Goal: Check status: Check status

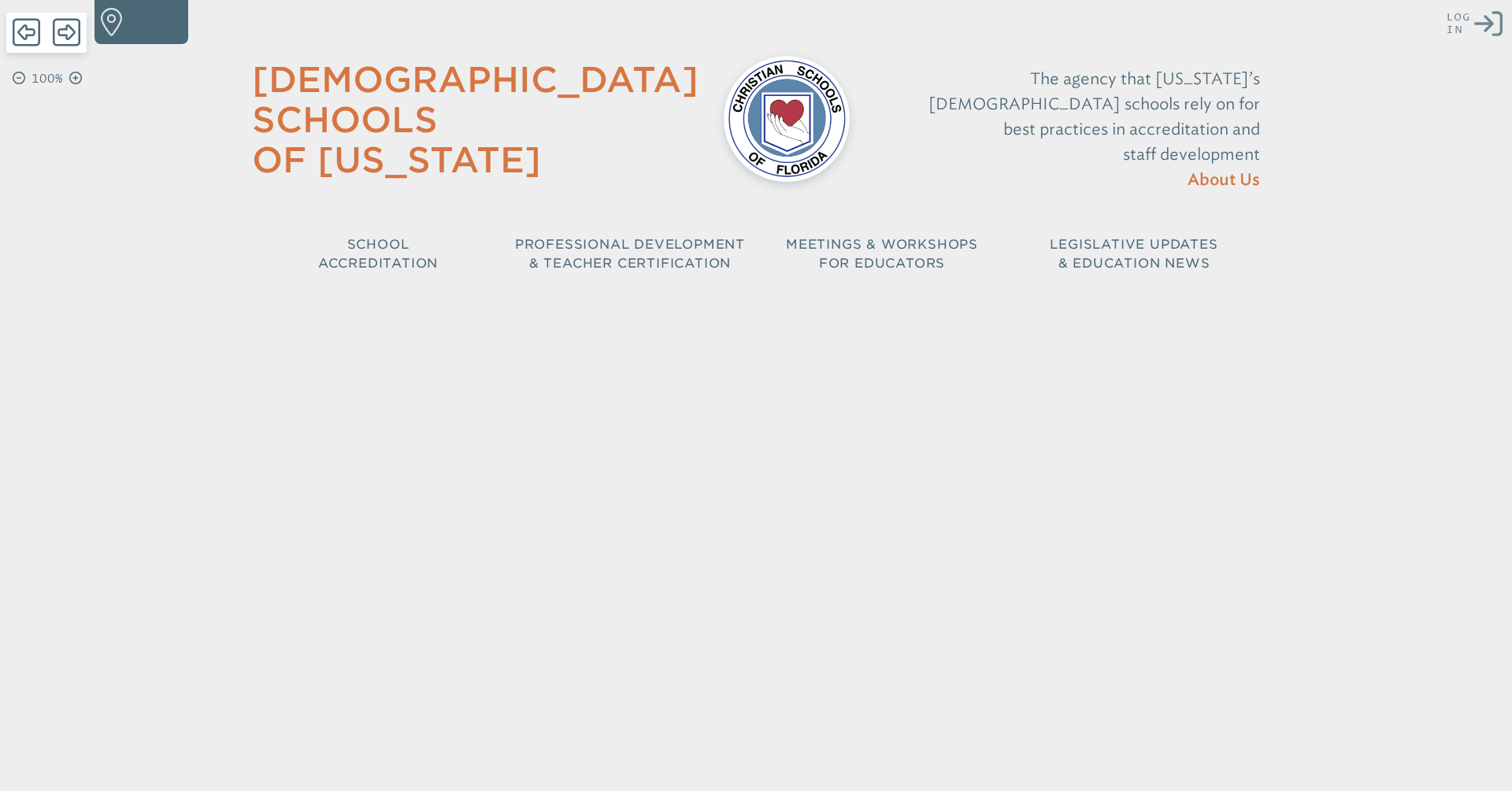
click at [1446, 32] on div "Close Login Area Log in or create account Show Password Existing user? Log in F…" at bounding box center [756, 144] width 1512 height 289
click at [1451, 27] on span "Log in" at bounding box center [1459, 23] width 25 height 25
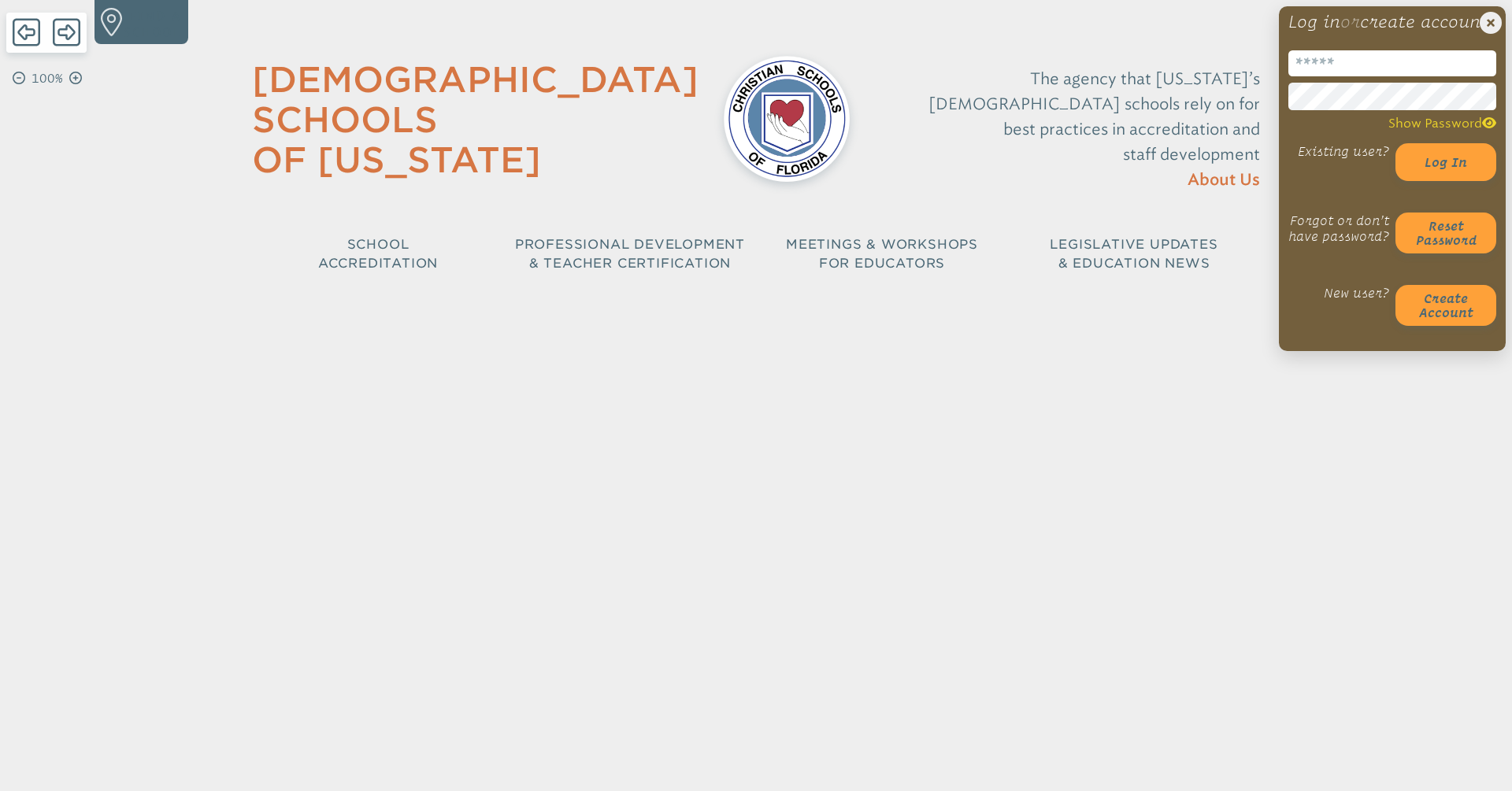
click at [1385, 63] on div "Close Login Area Log in or create account Show Password Existing user? Log in F…" at bounding box center [1392, 179] width 226 height 345
click at [1384, 76] on input "email" at bounding box center [1392, 63] width 208 height 26
type input "**********"
click at [1395, 143] on button "Log in" at bounding box center [1446, 162] width 101 height 38
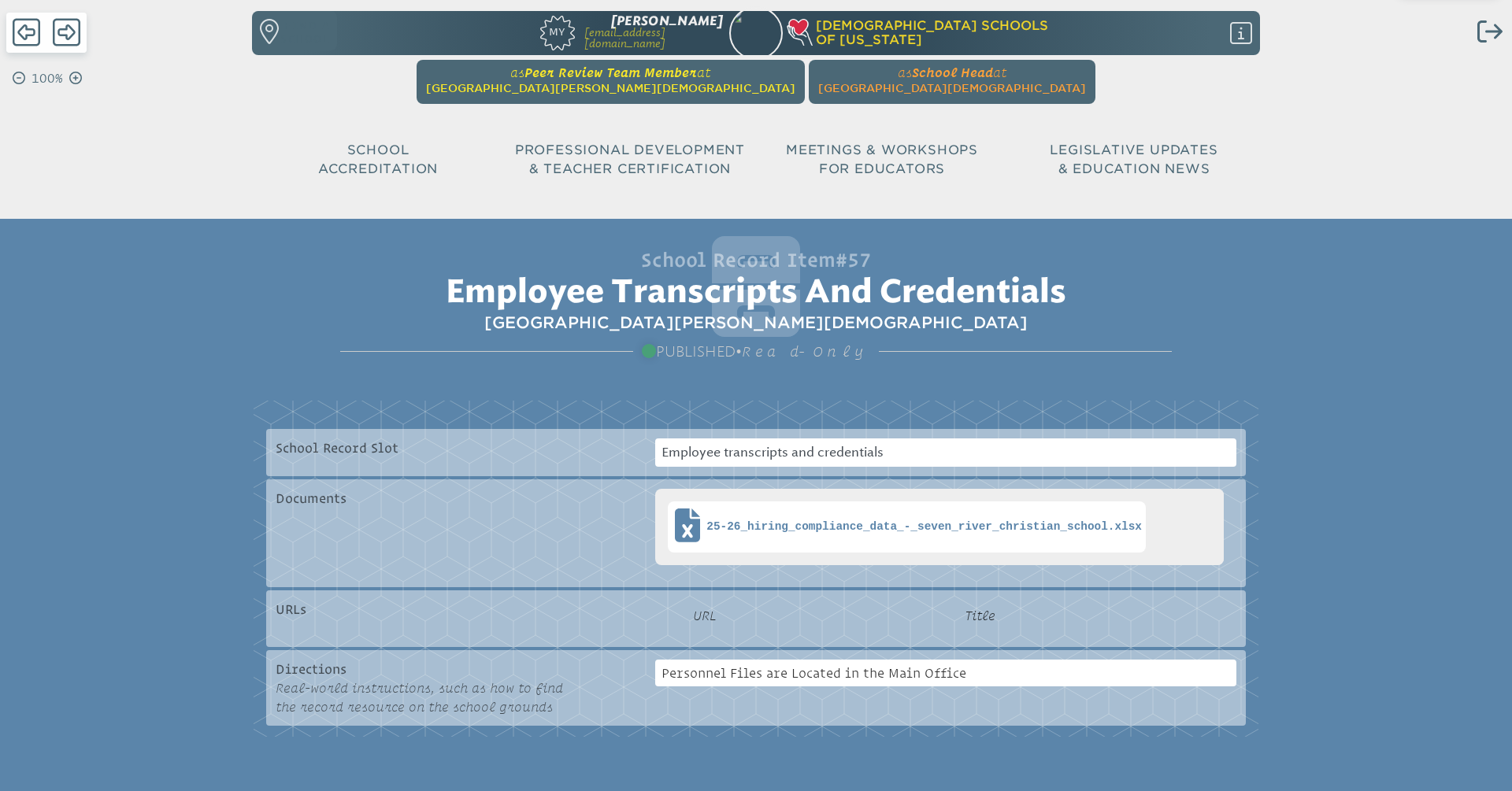
click at [633, 81] on span "at [GEOGRAPHIC_DATA][PERSON_NAME][DEMOGRAPHIC_DATA]" at bounding box center [610, 81] width 369 height 30
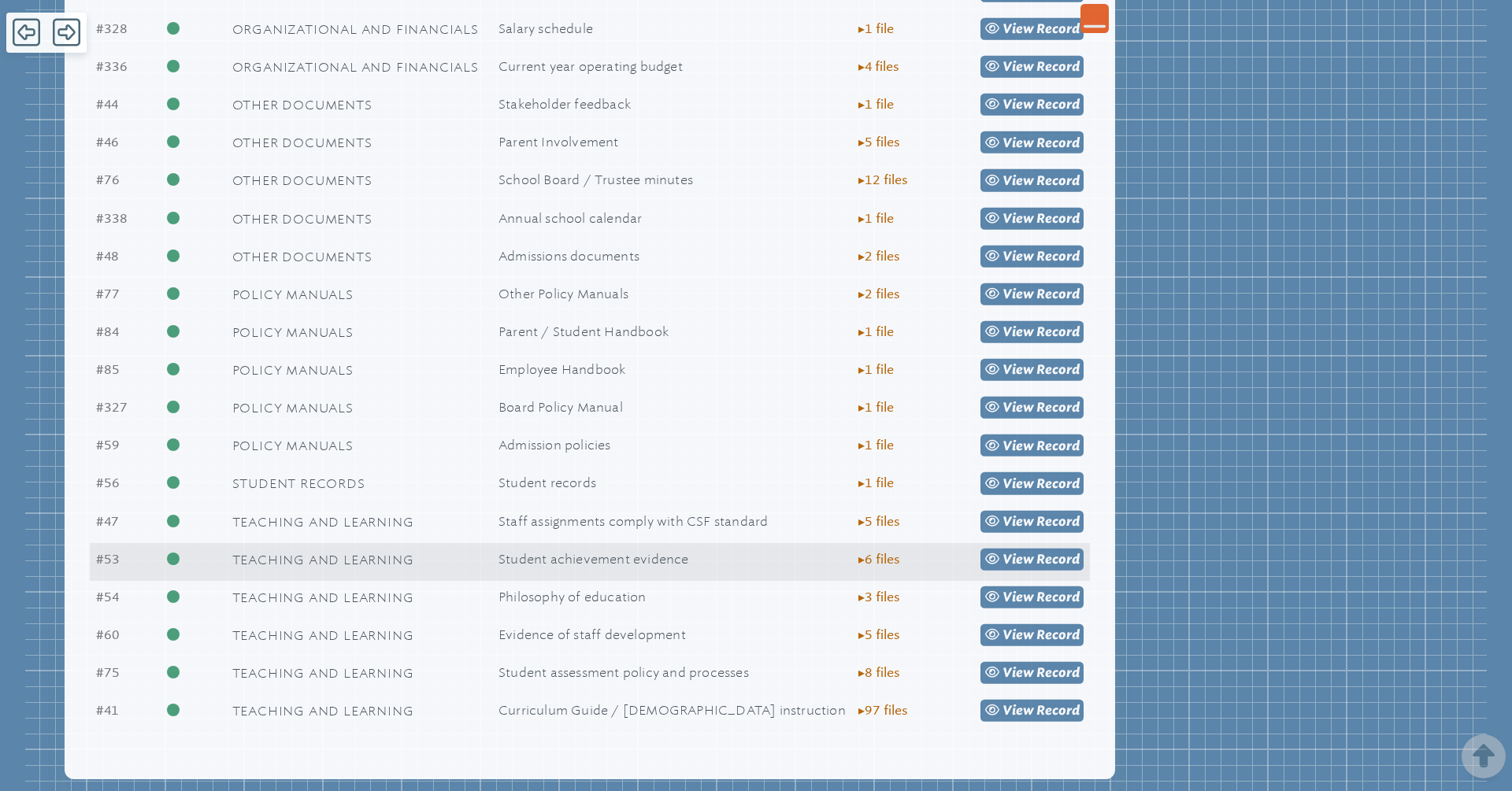
scroll to position [2039, 0]
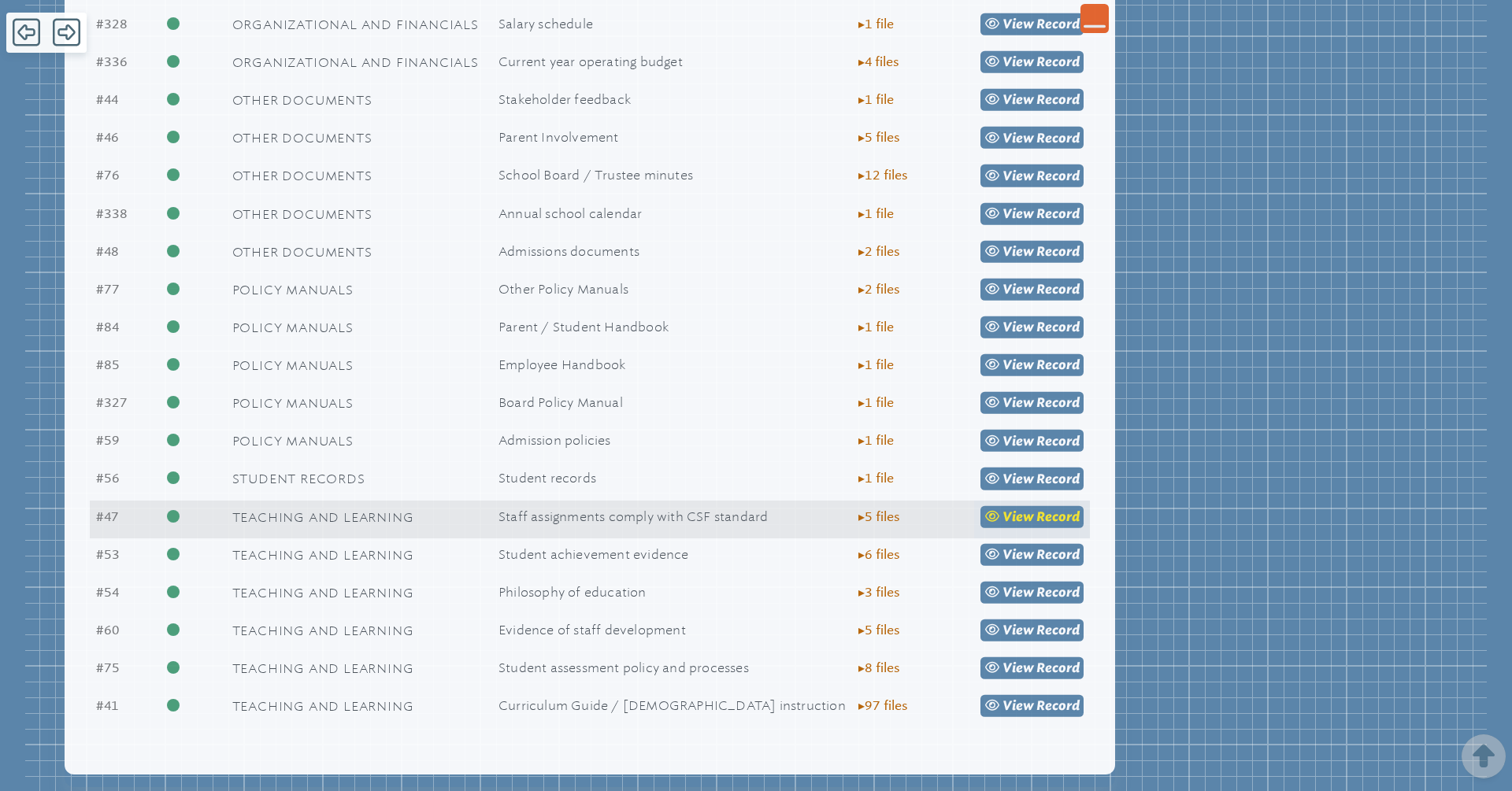
click at [1009, 513] on span "view" at bounding box center [1018, 517] width 32 height 15
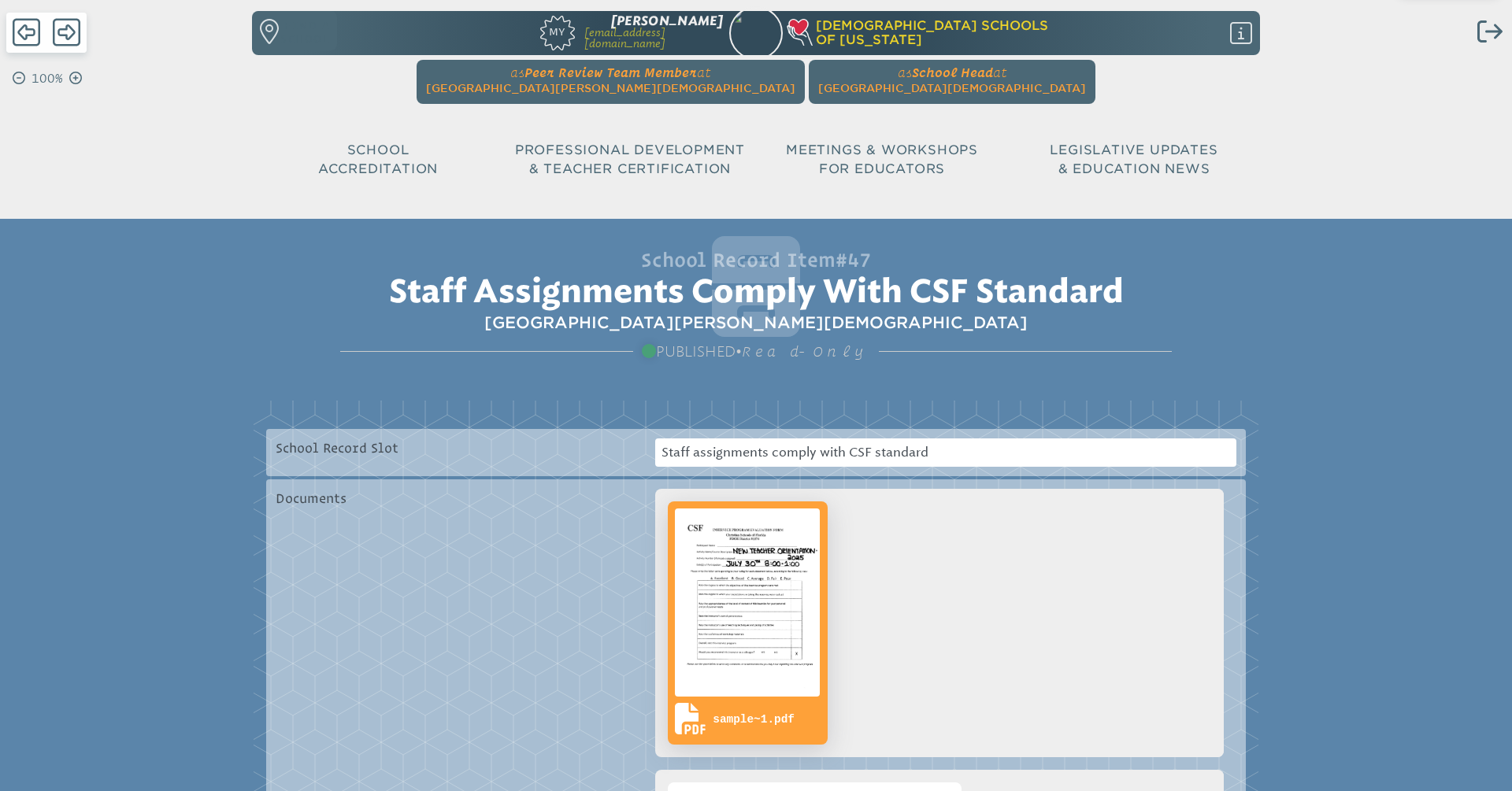
click at [757, 597] on img at bounding box center [747, 603] width 151 height 195
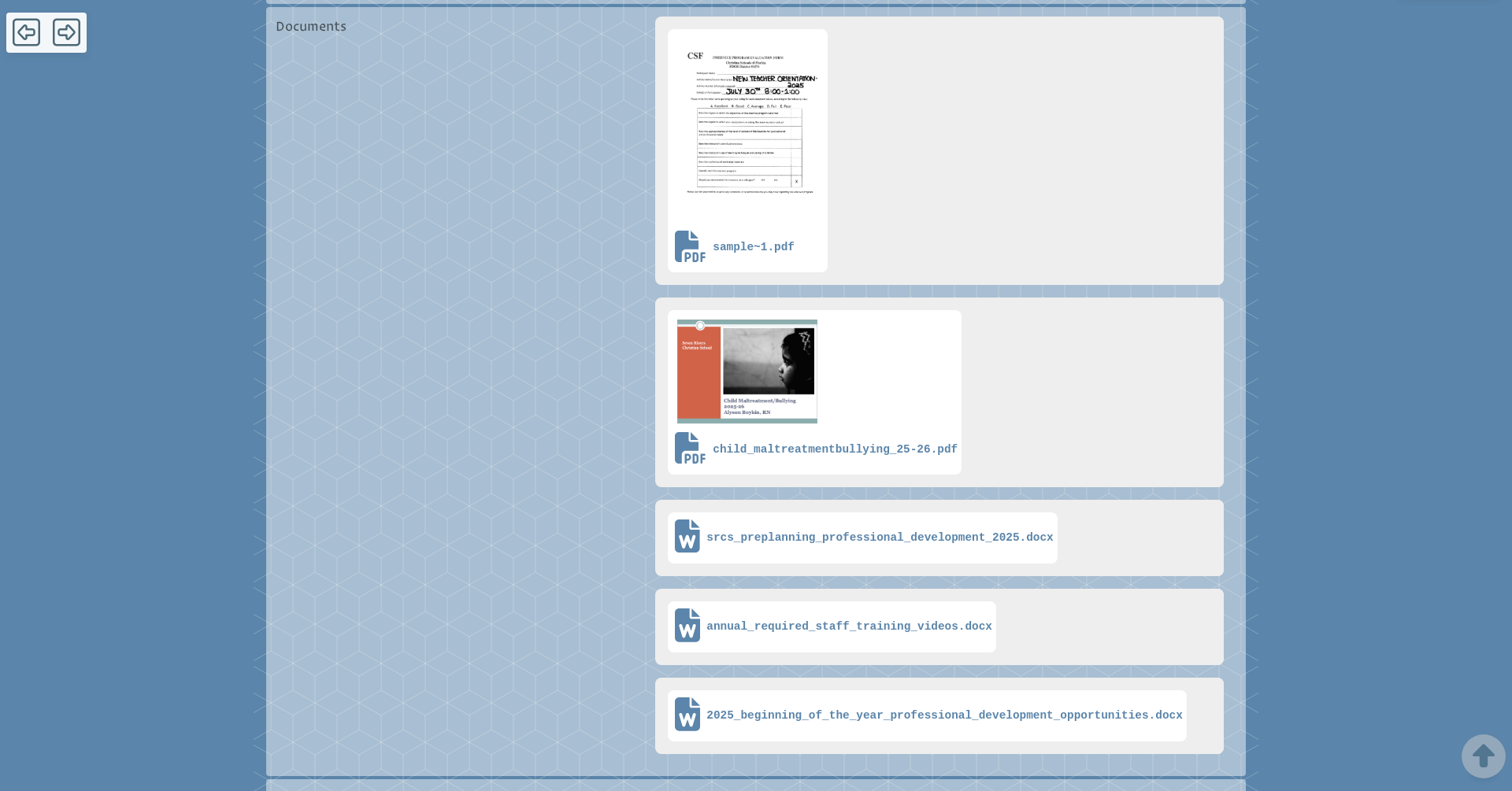
scroll to position [474, 0]
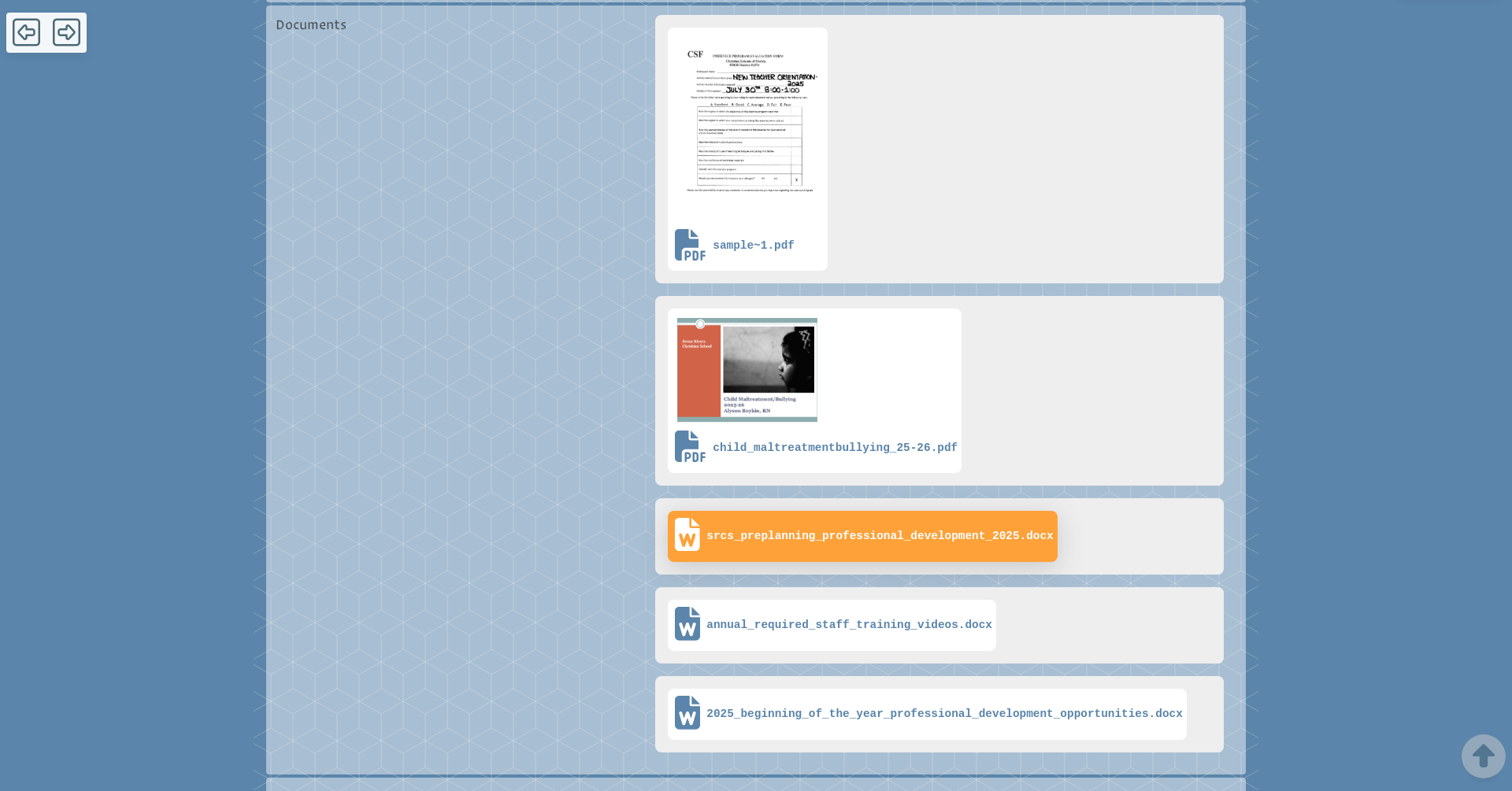
click at [871, 554] on span "srcs_preplanning_professional_development_2025.docx" at bounding box center [862, 536] width 381 height 43
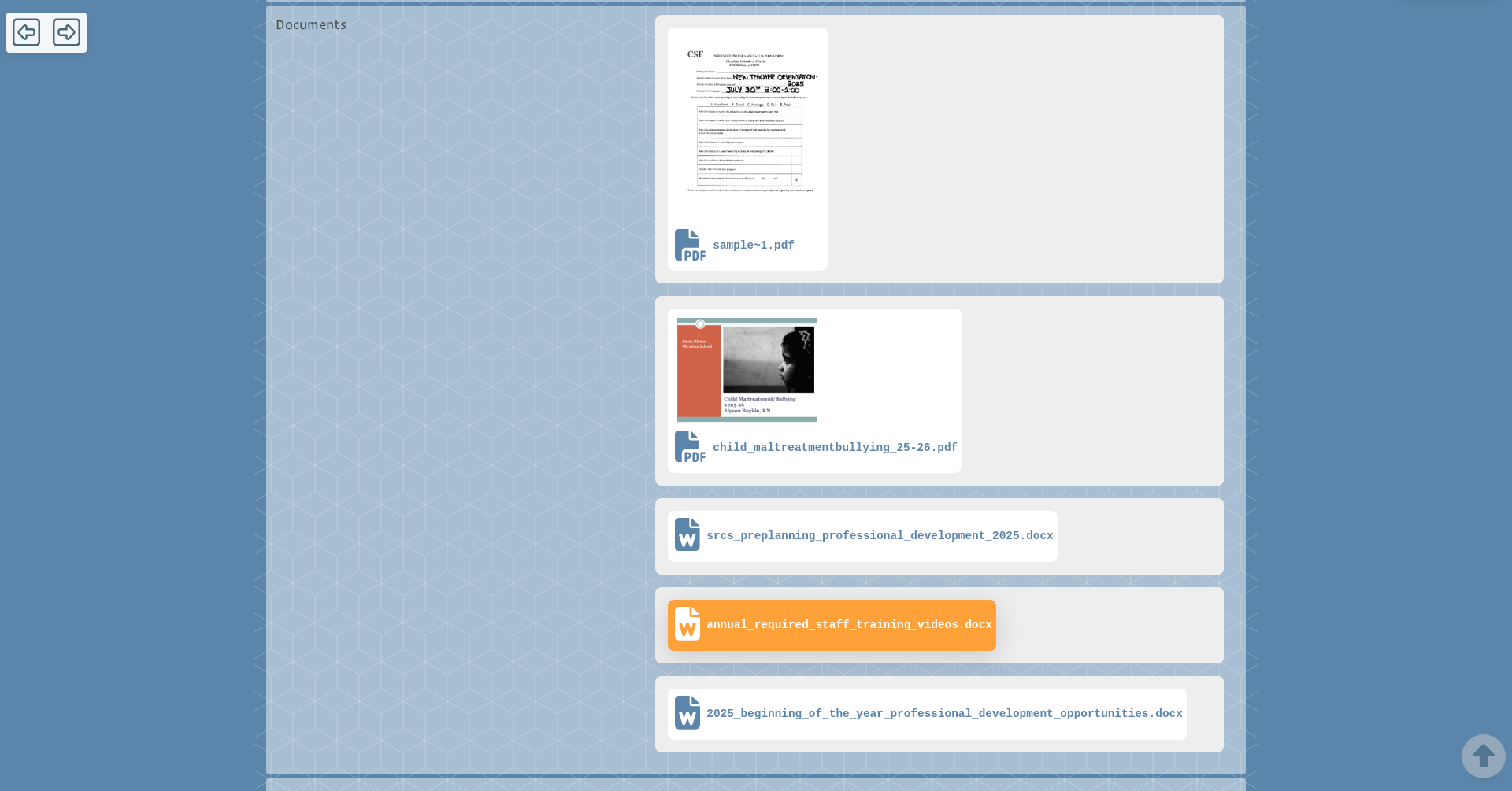
click at [804, 629] on span "annual_required_staff_training_videos.docx" at bounding box center [848, 625] width 286 height 13
click at [0, 0] on div "School Record Item #47 Staff assignments comply with CSF standard Seven [PERSON…" at bounding box center [756, 369] width 1512 height 1248
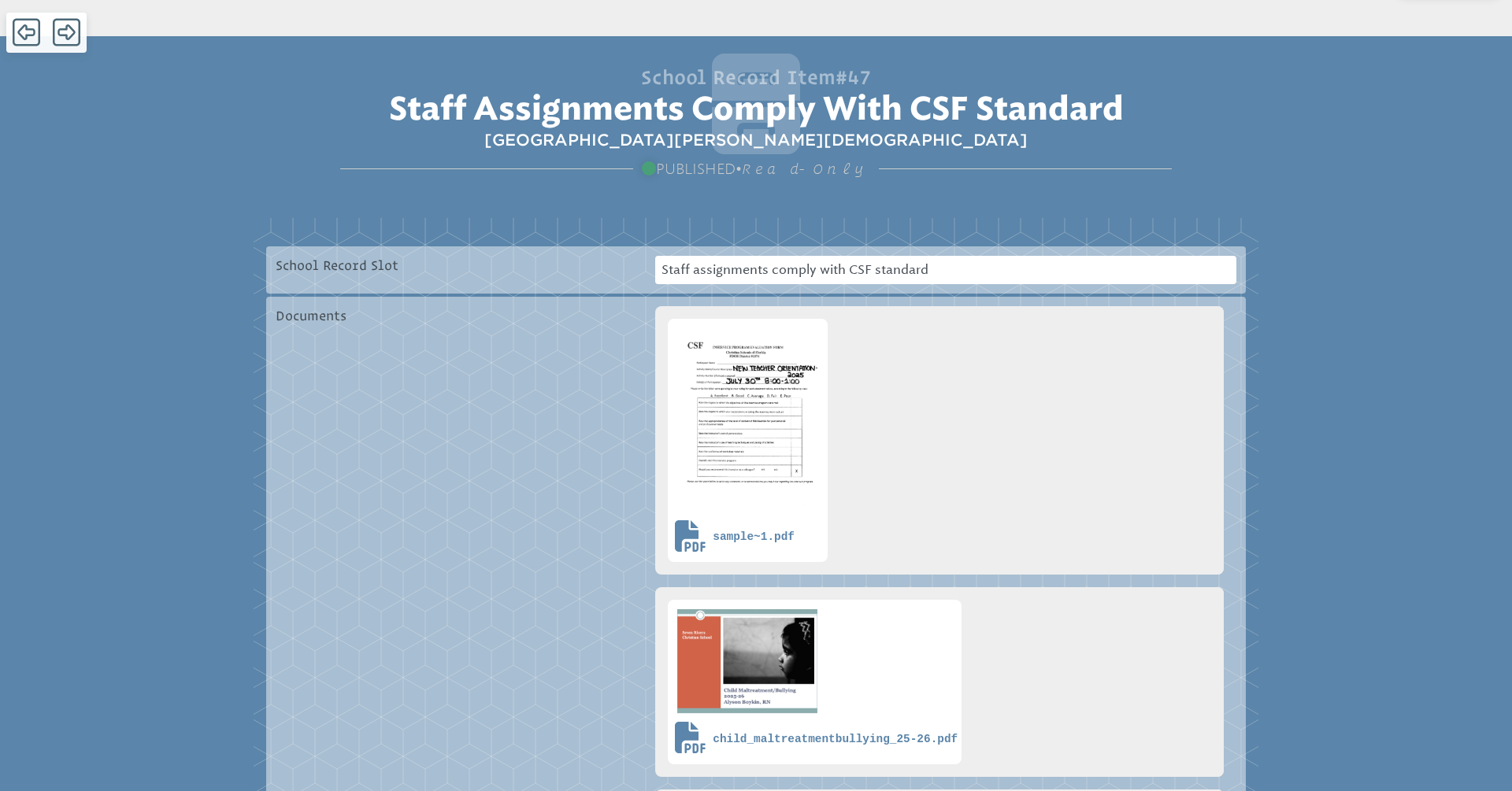
scroll to position [0, 0]
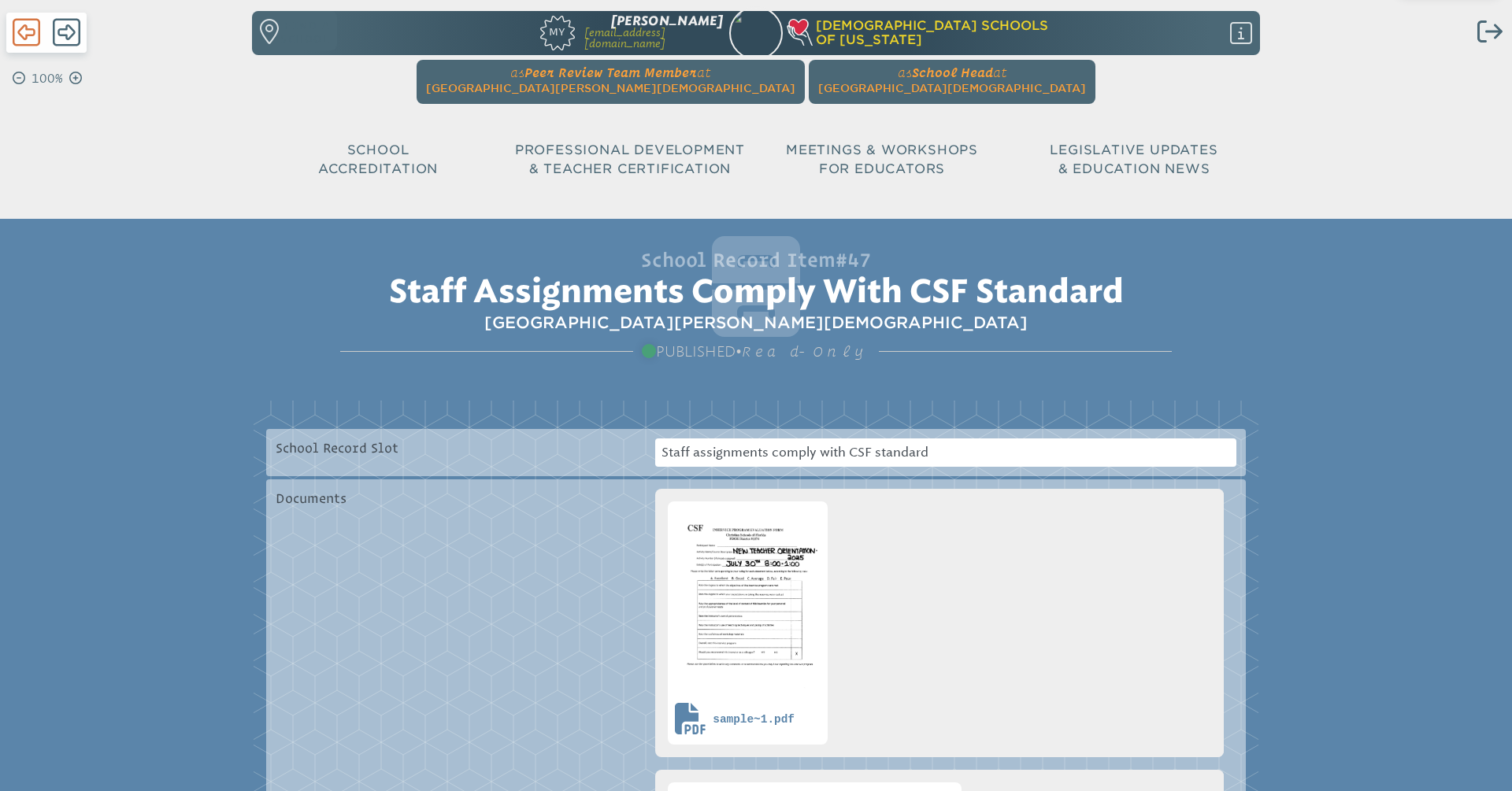
click at [24, 31] on icon at bounding box center [26, 33] width 27 height 32
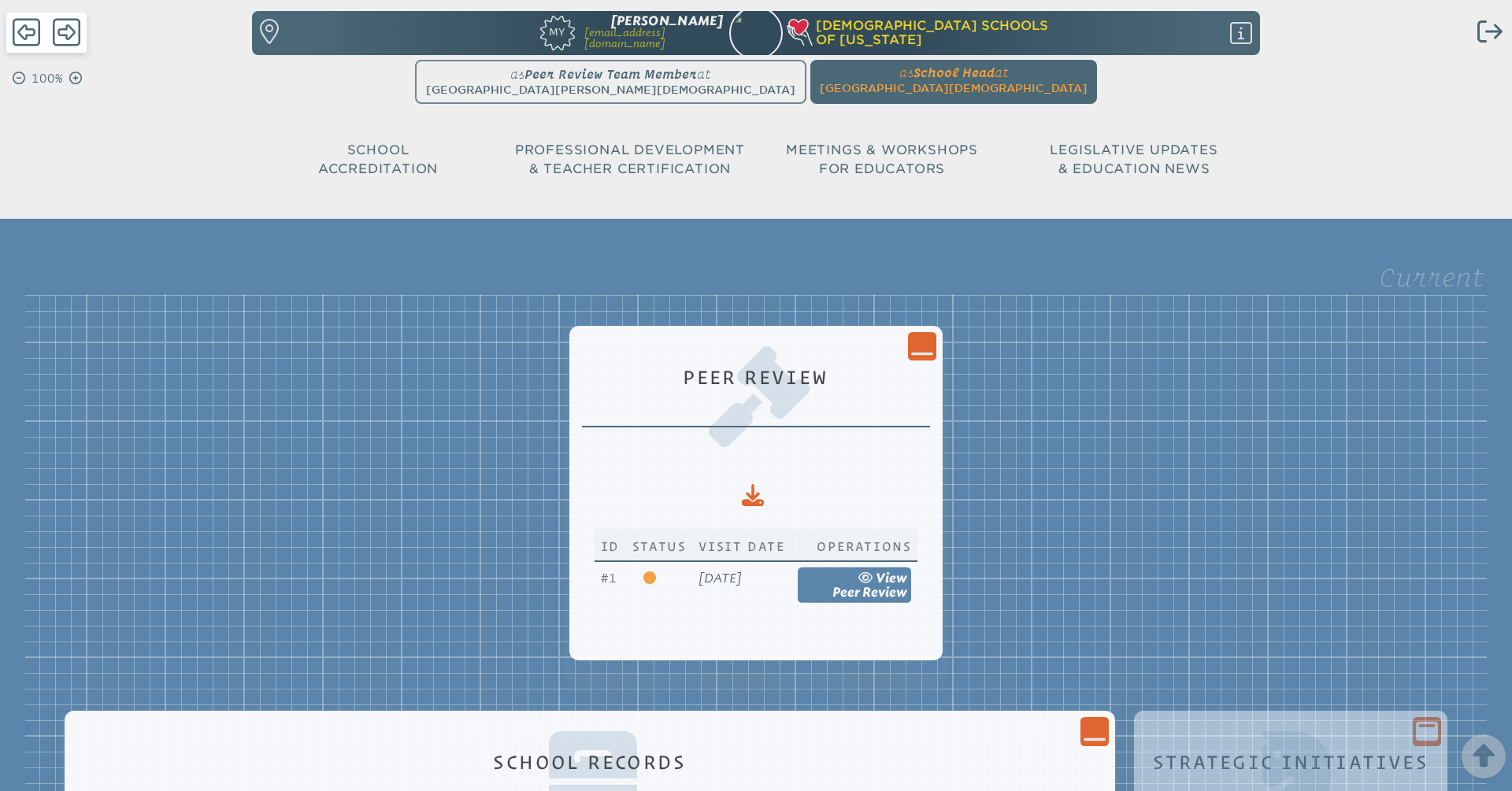
scroll to position [2039, 0]
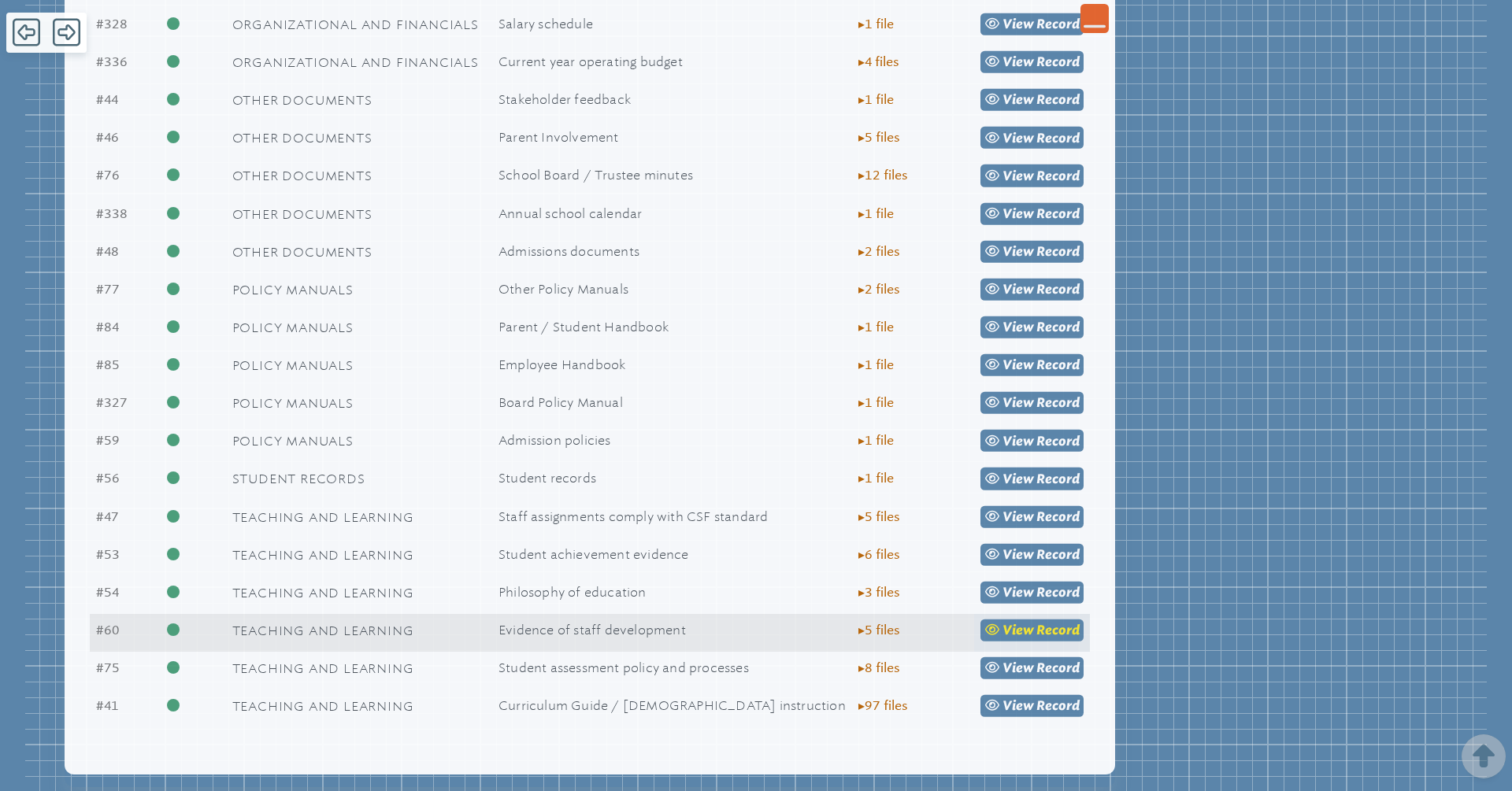
click at [1028, 636] on link "view Record" at bounding box center [1032, 630] width 104 height 22
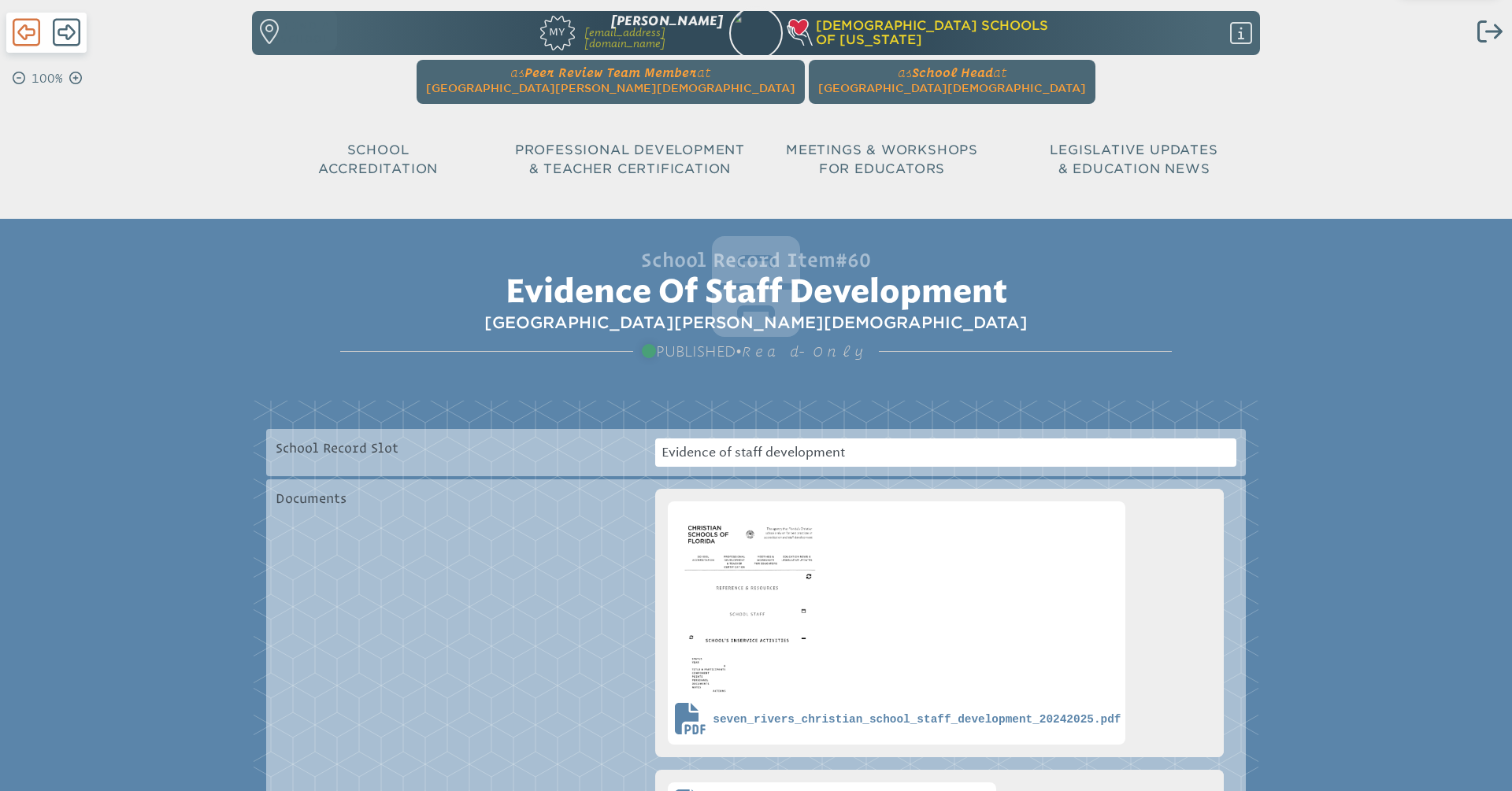
click at [27, 36] on icon at bounding box center [26, 33] width 27 height 32
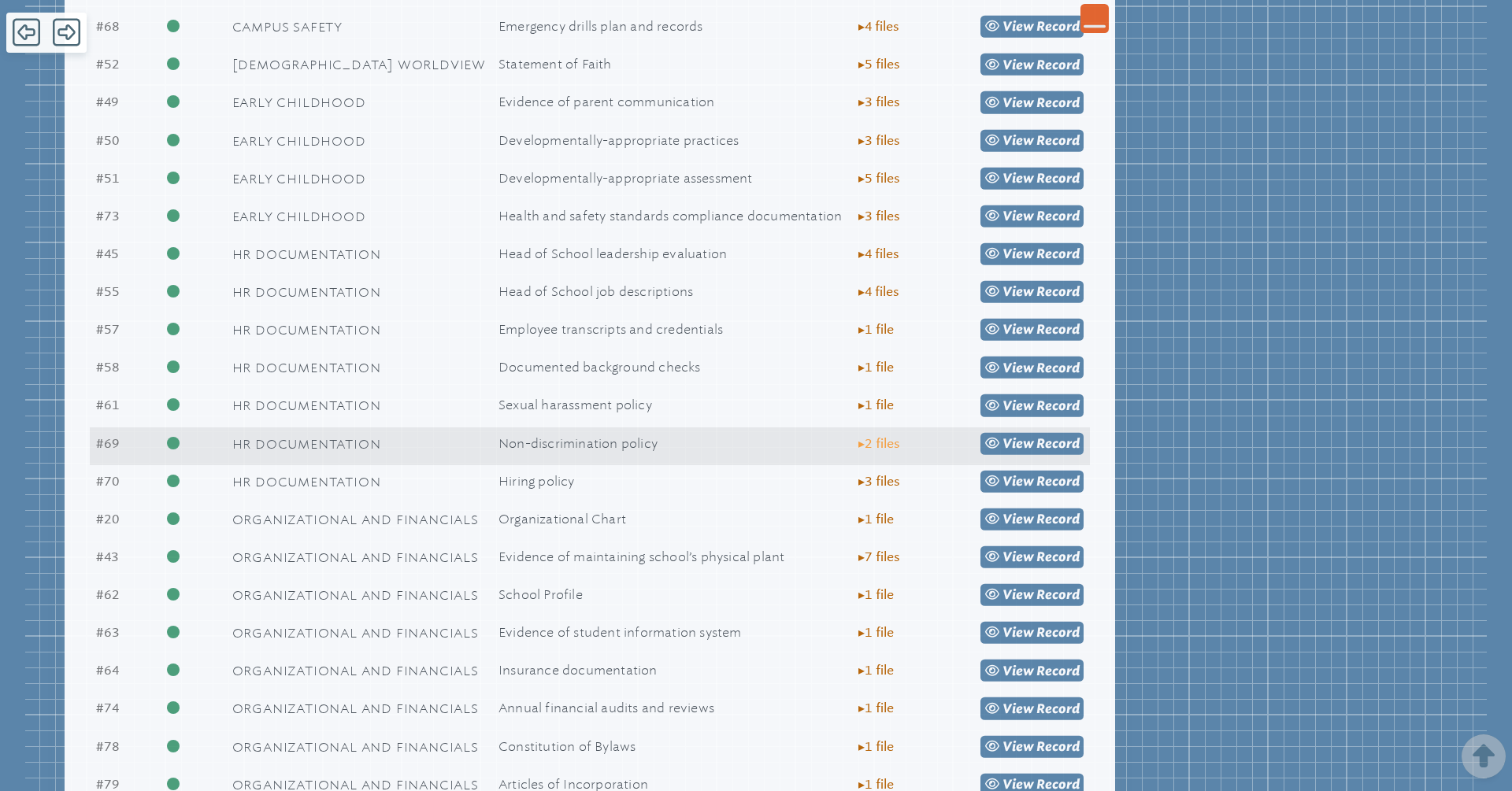
scroll to position [1222, 0]
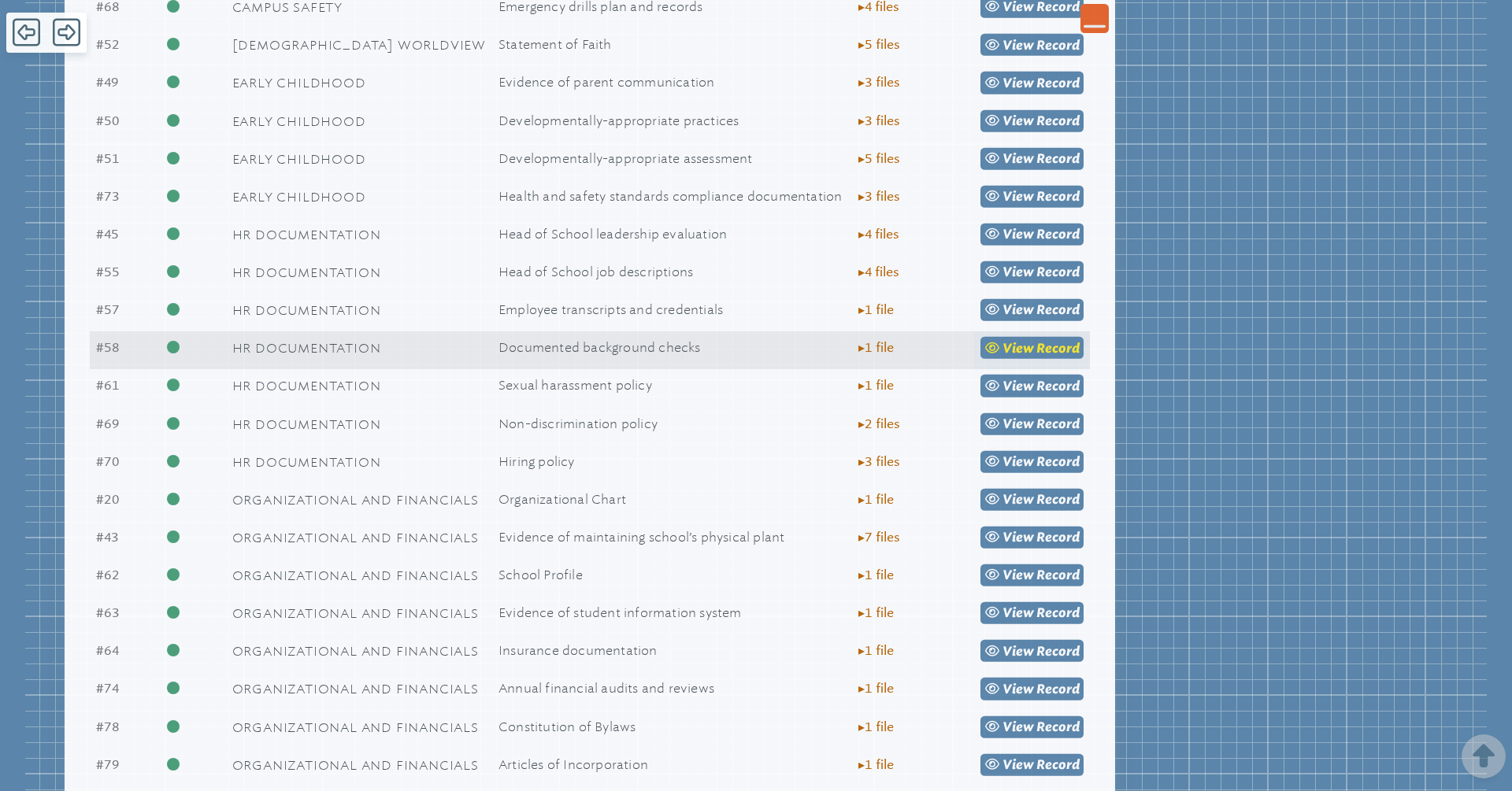
click at [1044, 343] on span "Record" at bounding box center [1057, 347] width 43 height 15
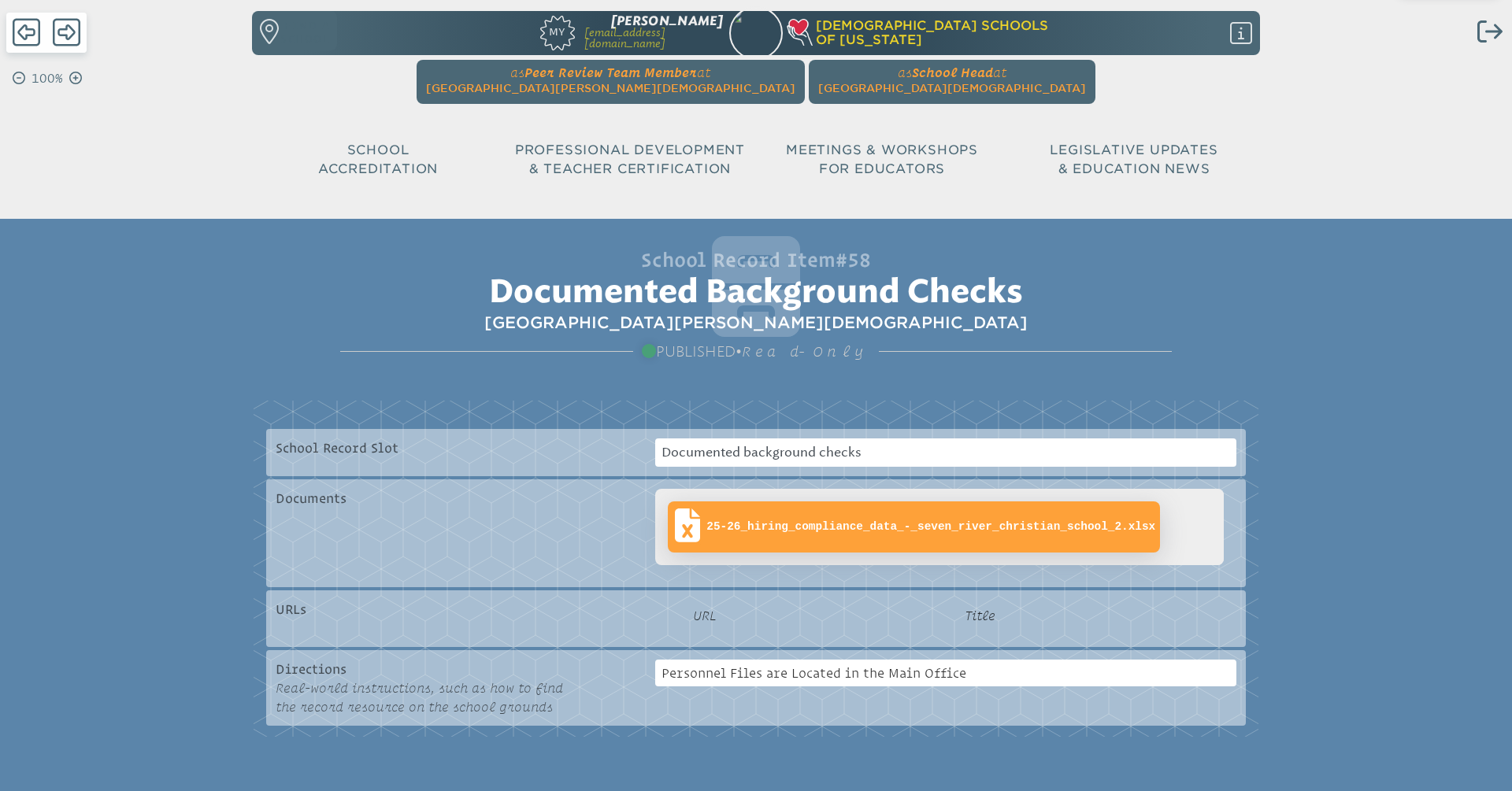
click at [931, 526] on span "25-26_hiring_compliance_data_-_seven_river_christian_school_2.xlsx" at bounding box center [930, 526] width 449 height 13
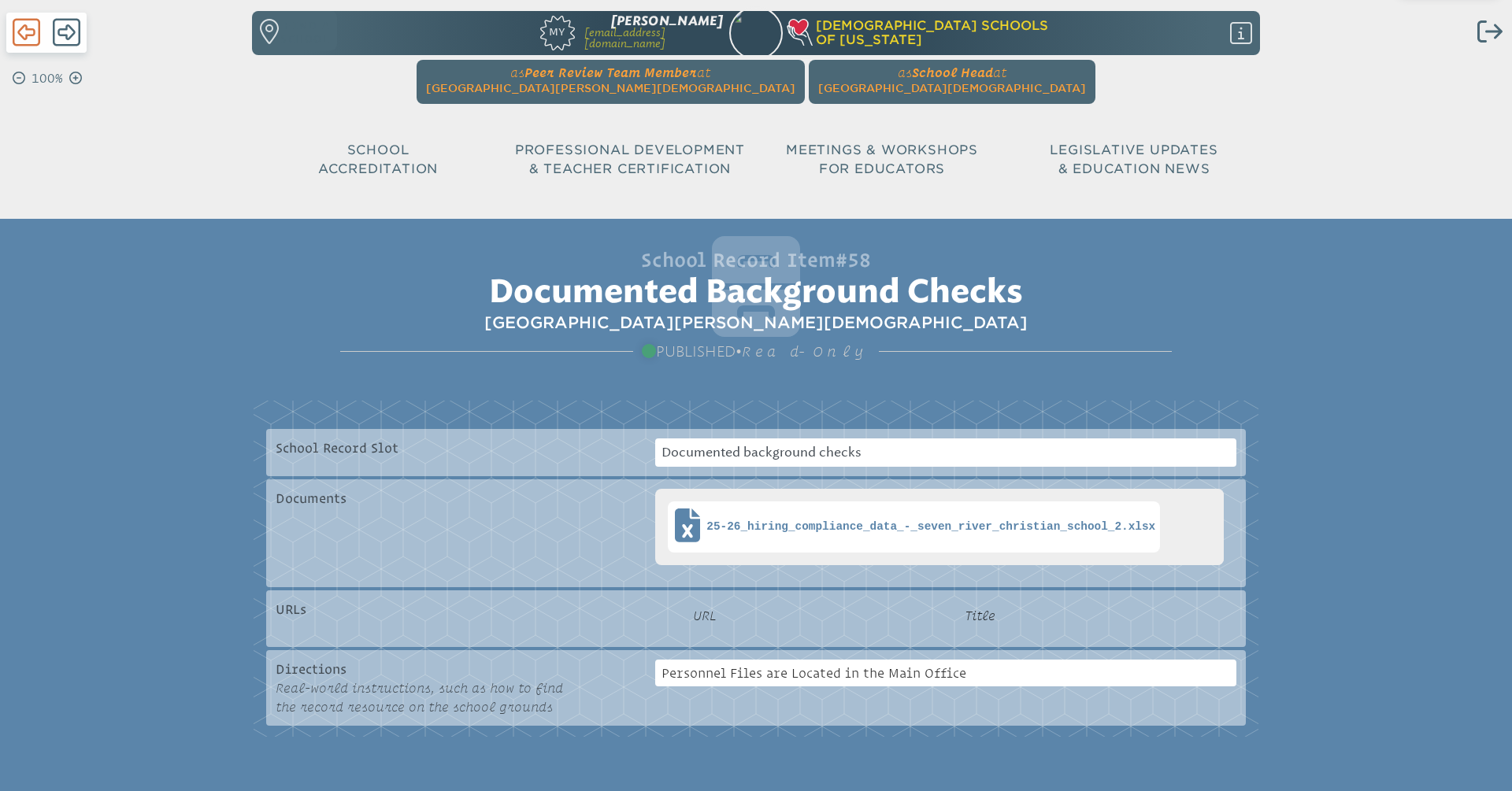
click at [29, 36] on icon at bounding box center [26, 33] width 27 height 32
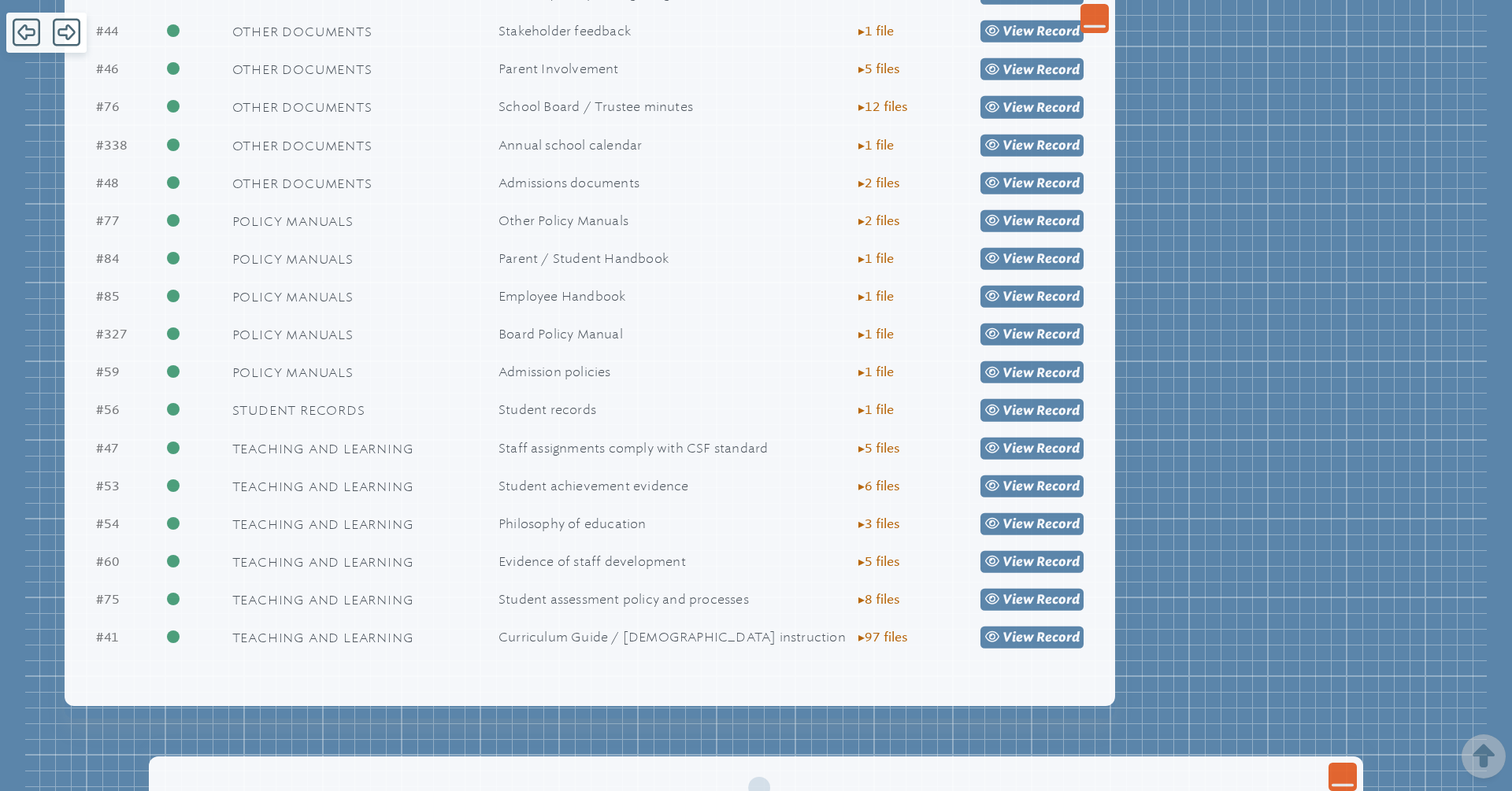
scroll to position [2101, 0]
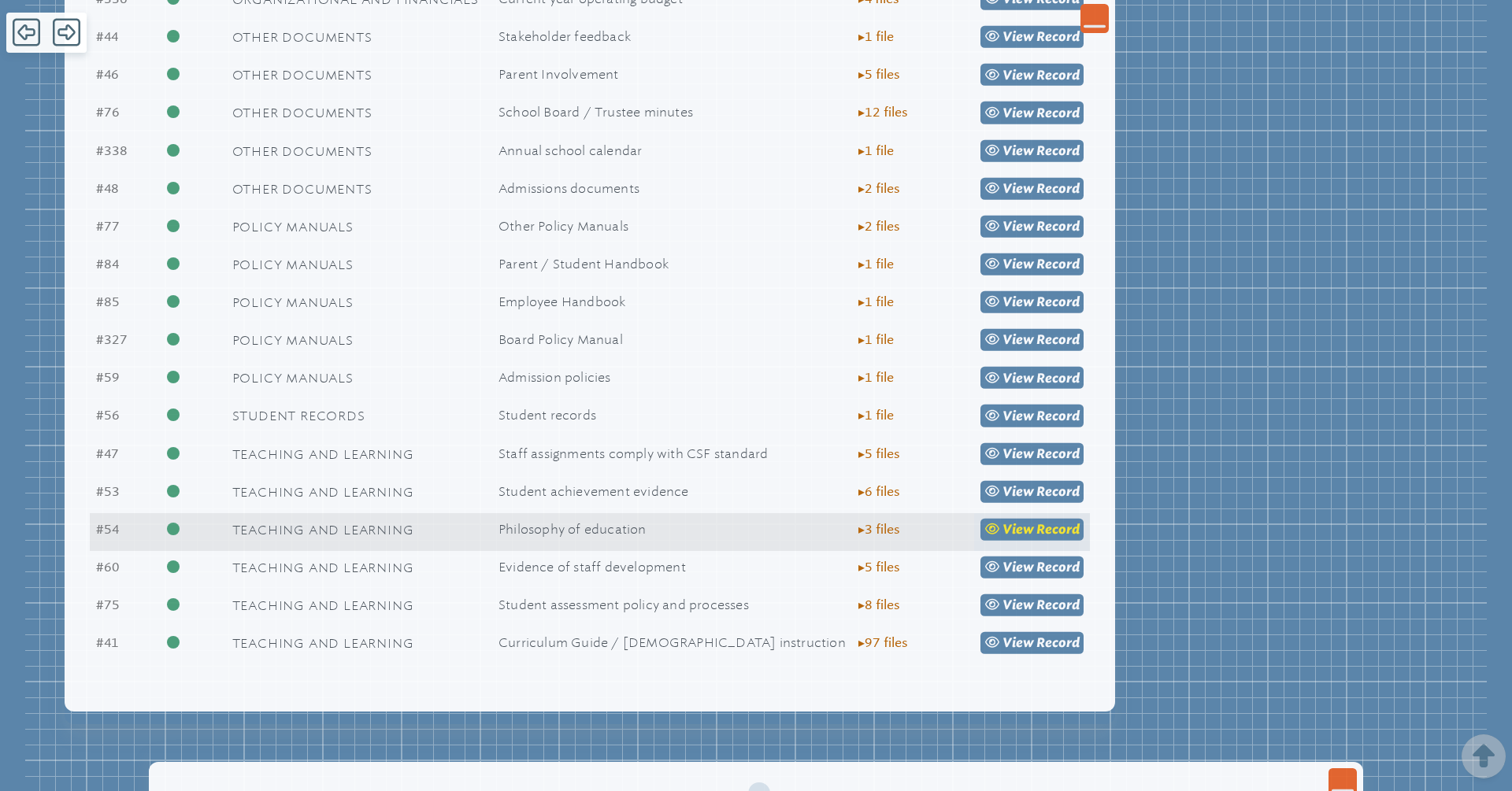
click at [1026, 527] on span "view" at bounding box center [1018, 529] width 32 height 15
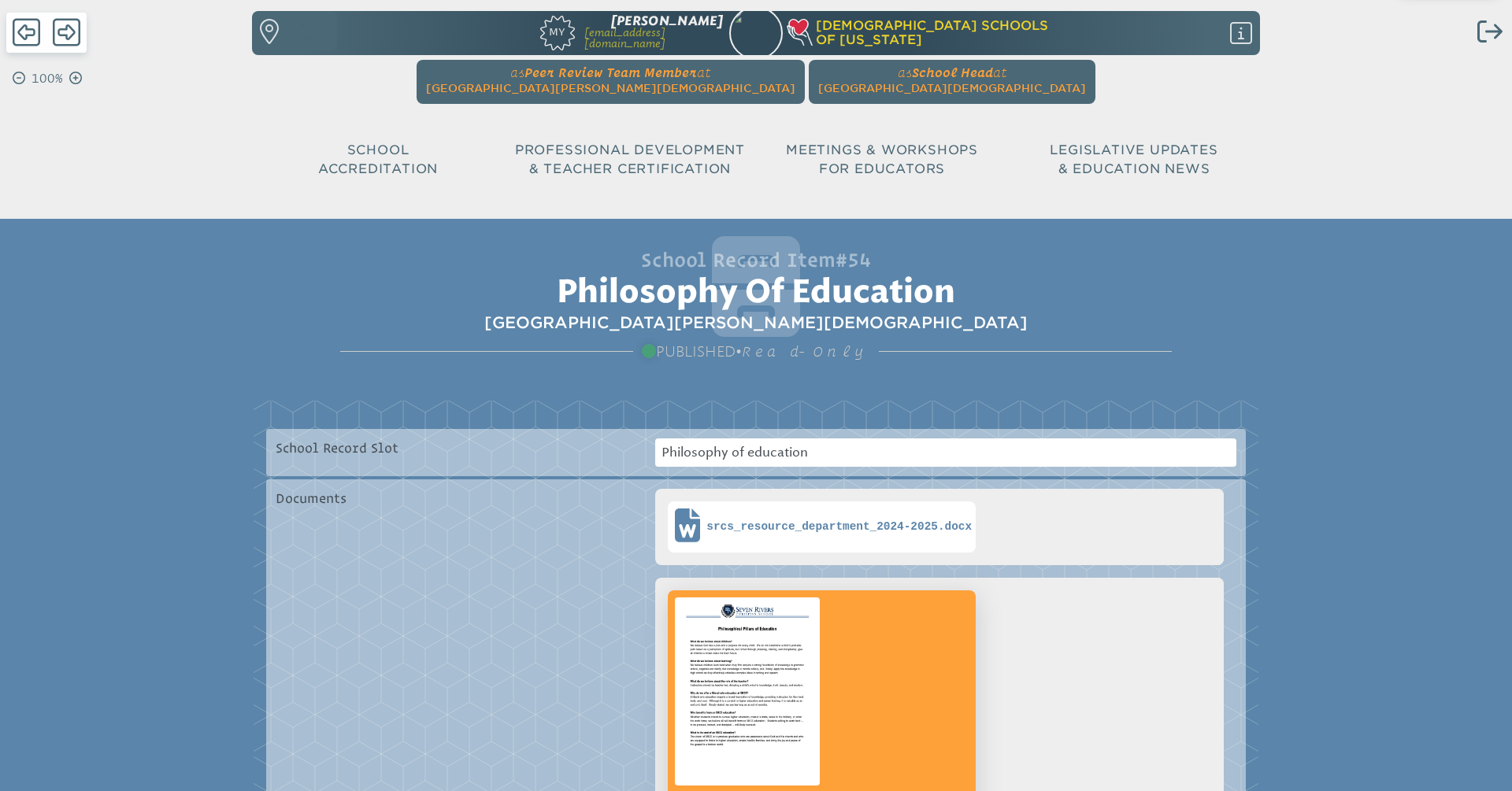
click at [772, 648] on img at bounding box center [747, 692] width 151 height 195
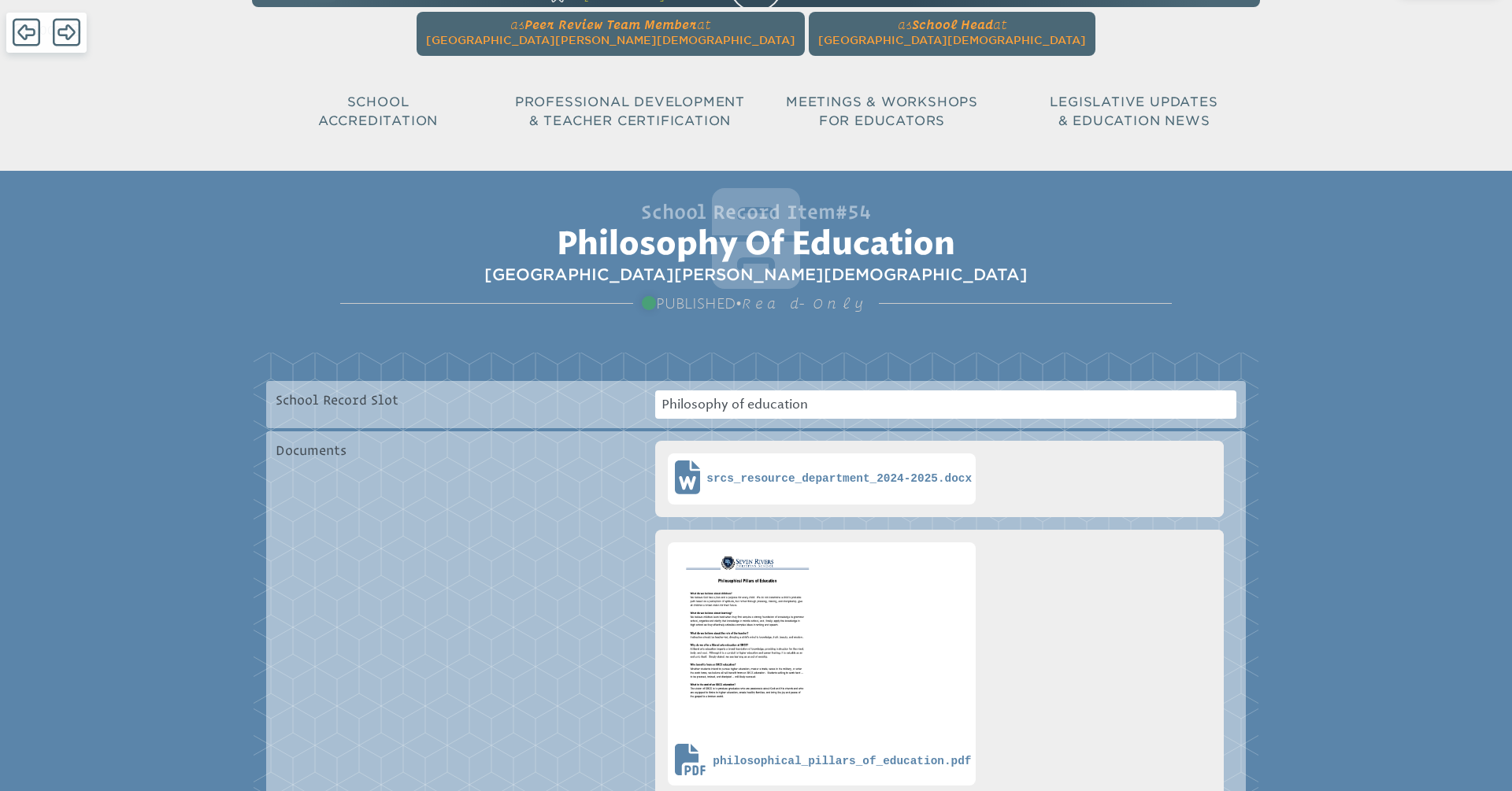
scroll to position [49, 0]
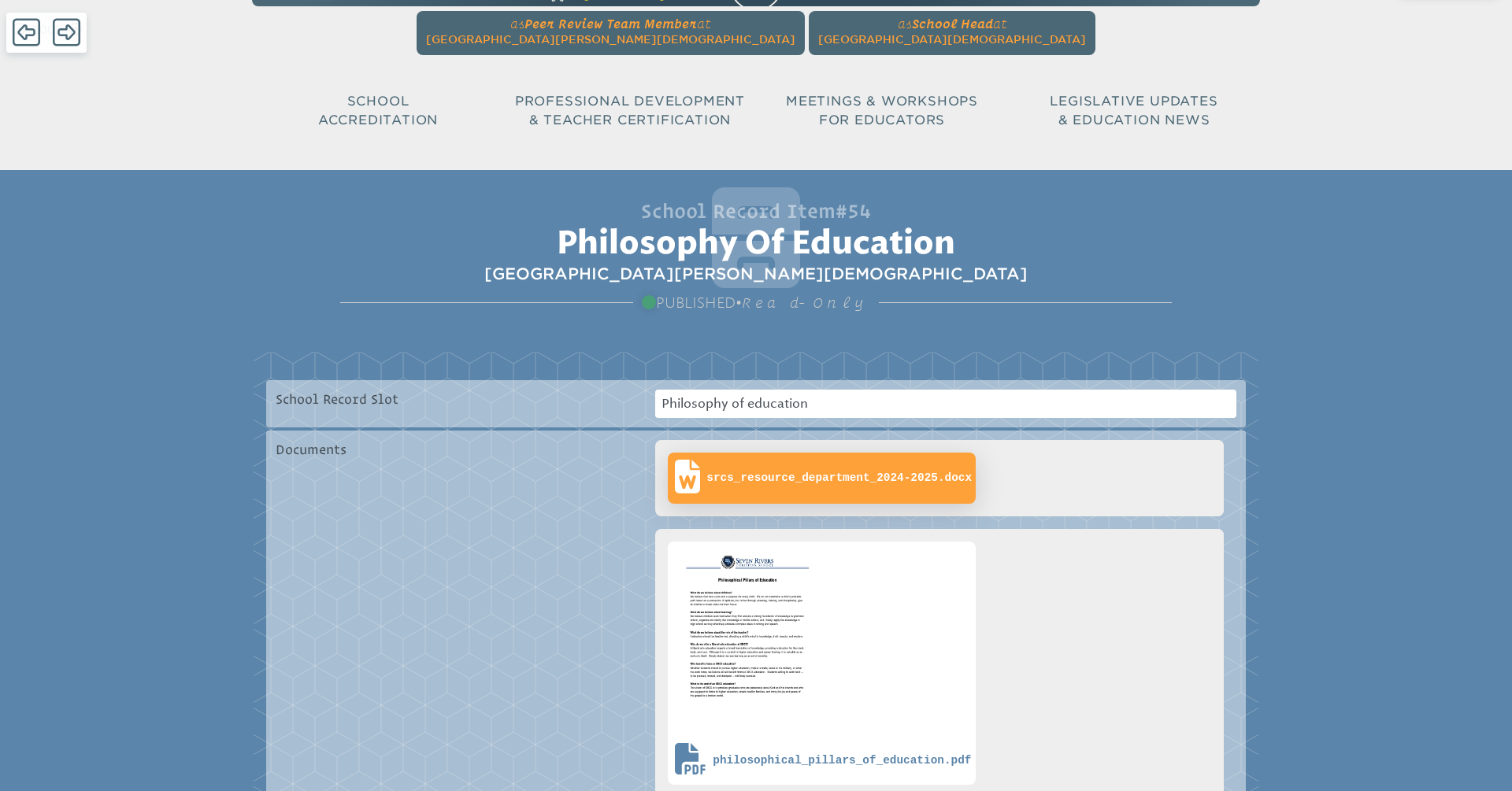
click at [833, 478] on span "srcs_resource_department_2024-2025.docx" at bounding box center [839, 478] width 265 height 13
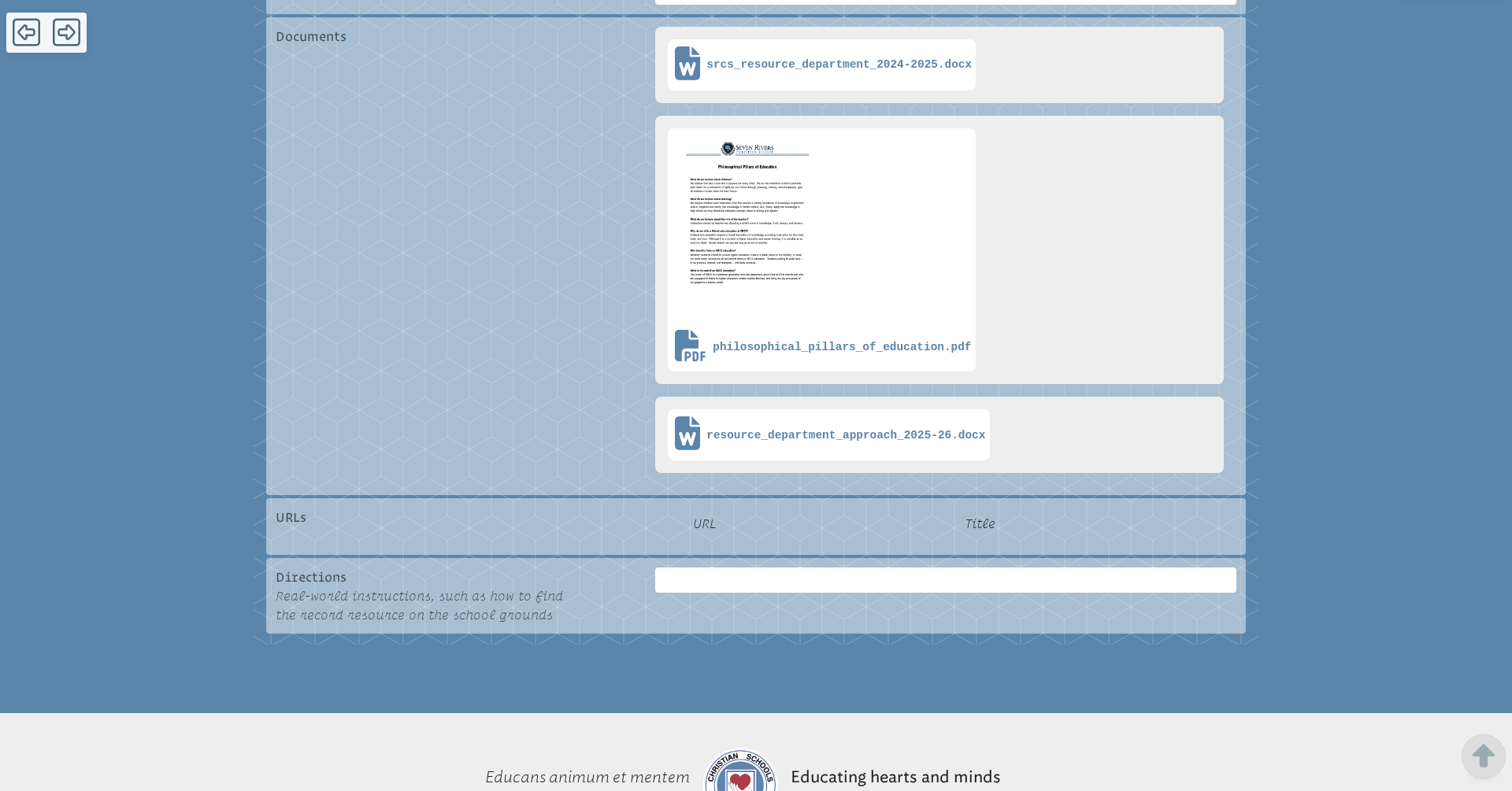
scroll to position [461, 0]
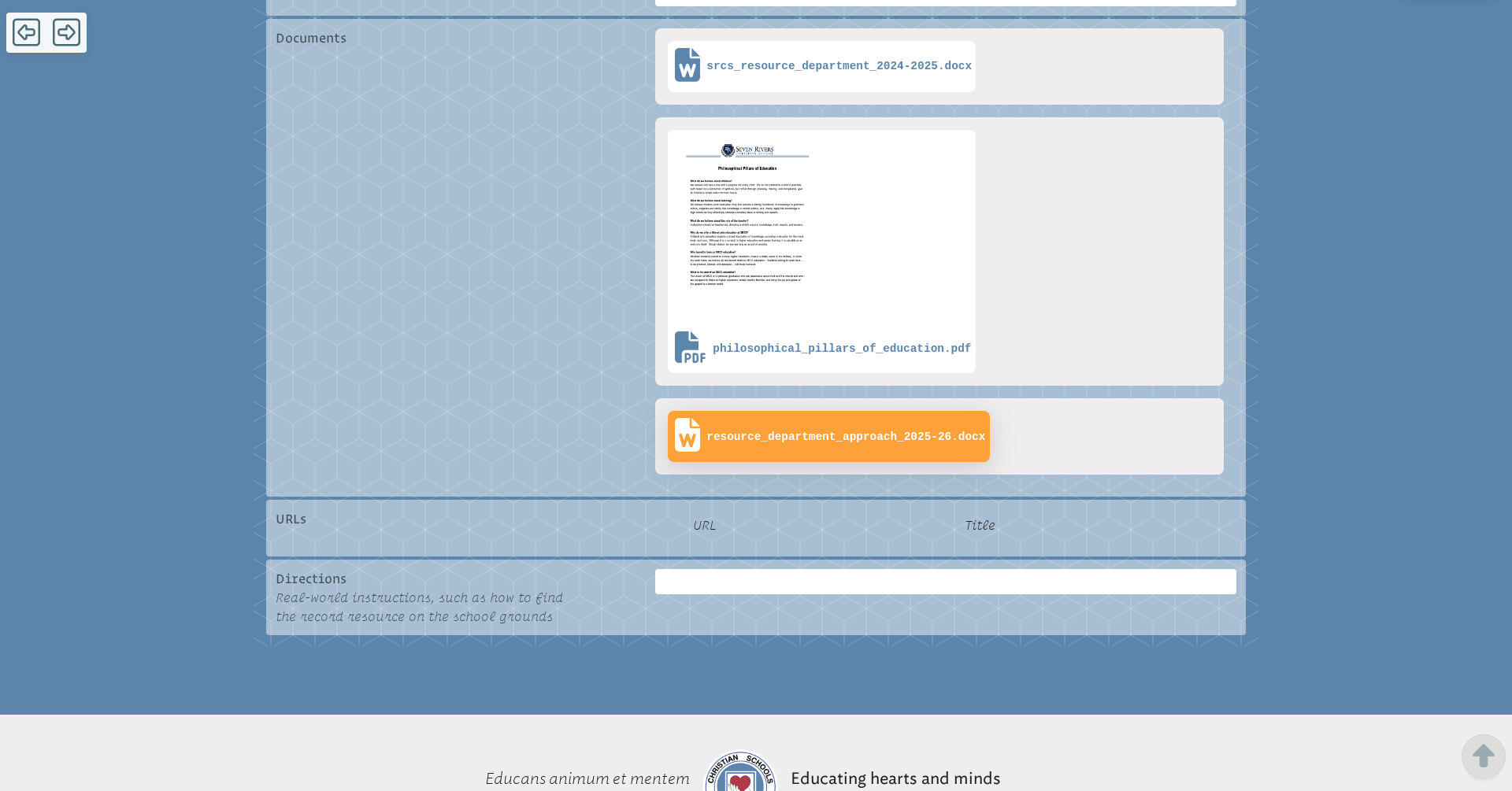
click at [839, 443] on span "resource_department_approach_2025-26.docx" at bounding box center [828, 436] width 313 height 43
click at [0, 0] on div "School Record Item #54 Philosophy of education Seven [PERSON_NAME][DEMOGRAPHIC_…" at bounding box center [756, 236] width 1512 height 956
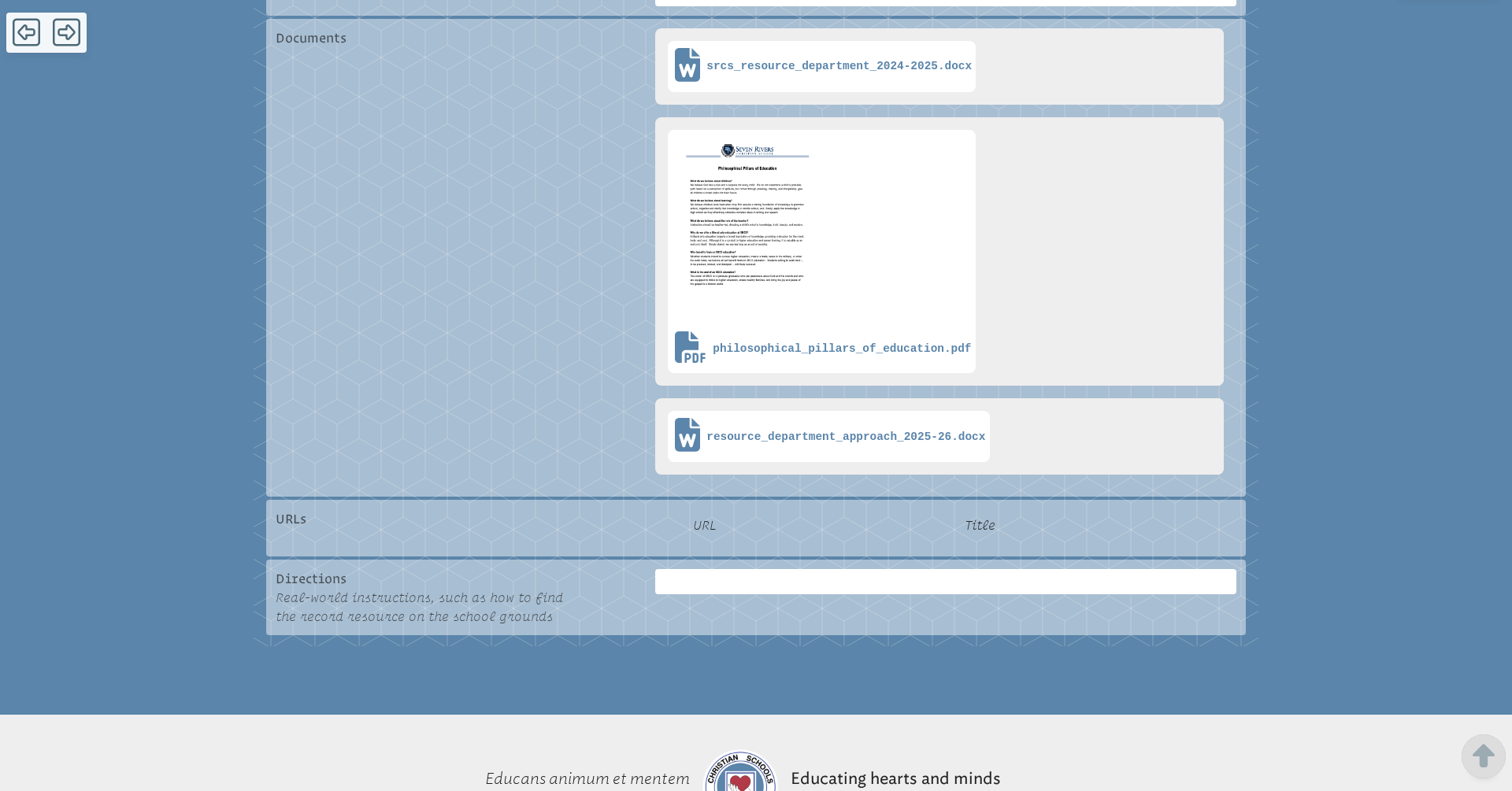
scroll to position [0, 0]
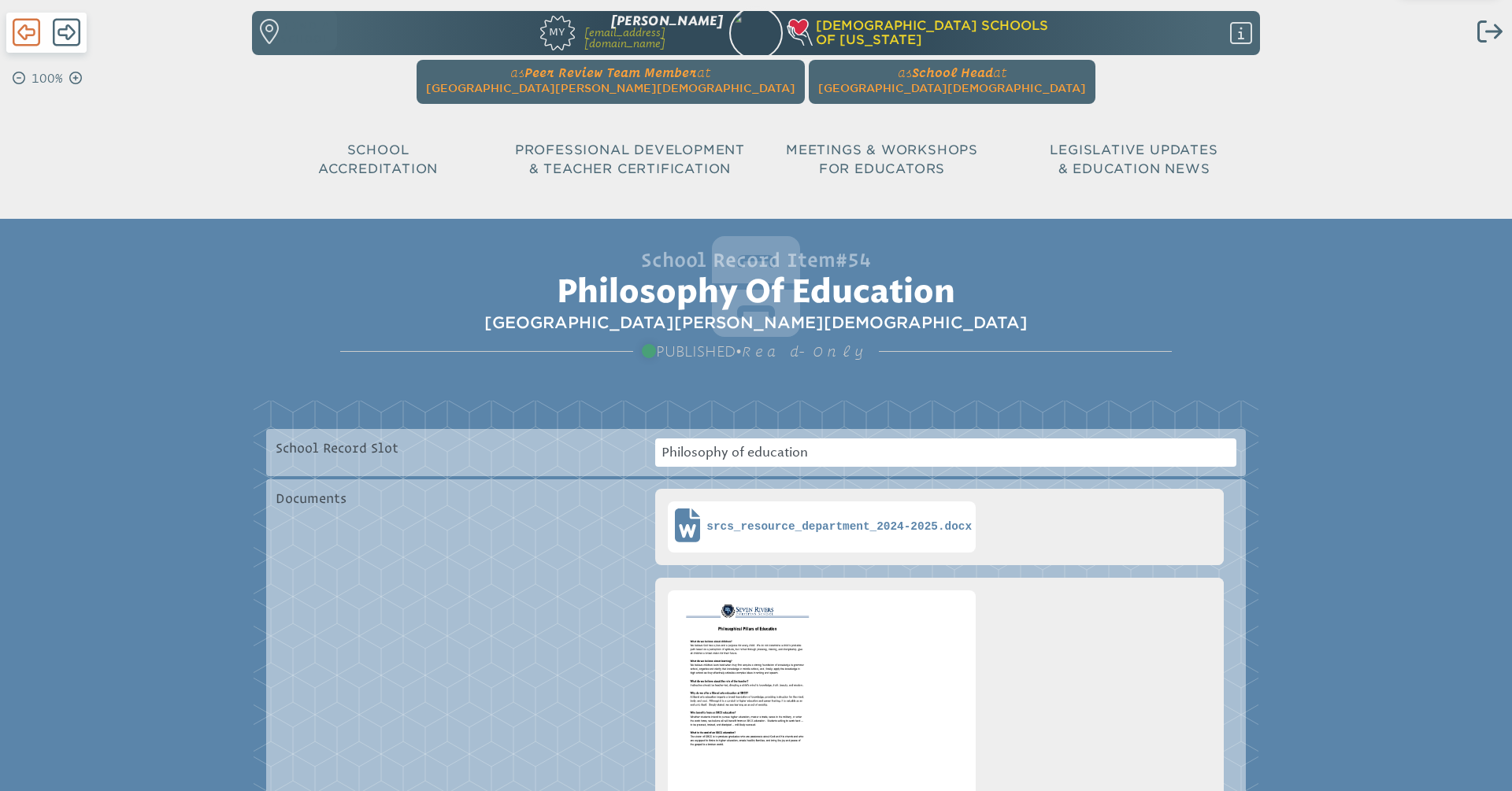
click at [31, 32] on icon at bounding box center [26, 33] width 27 height 32
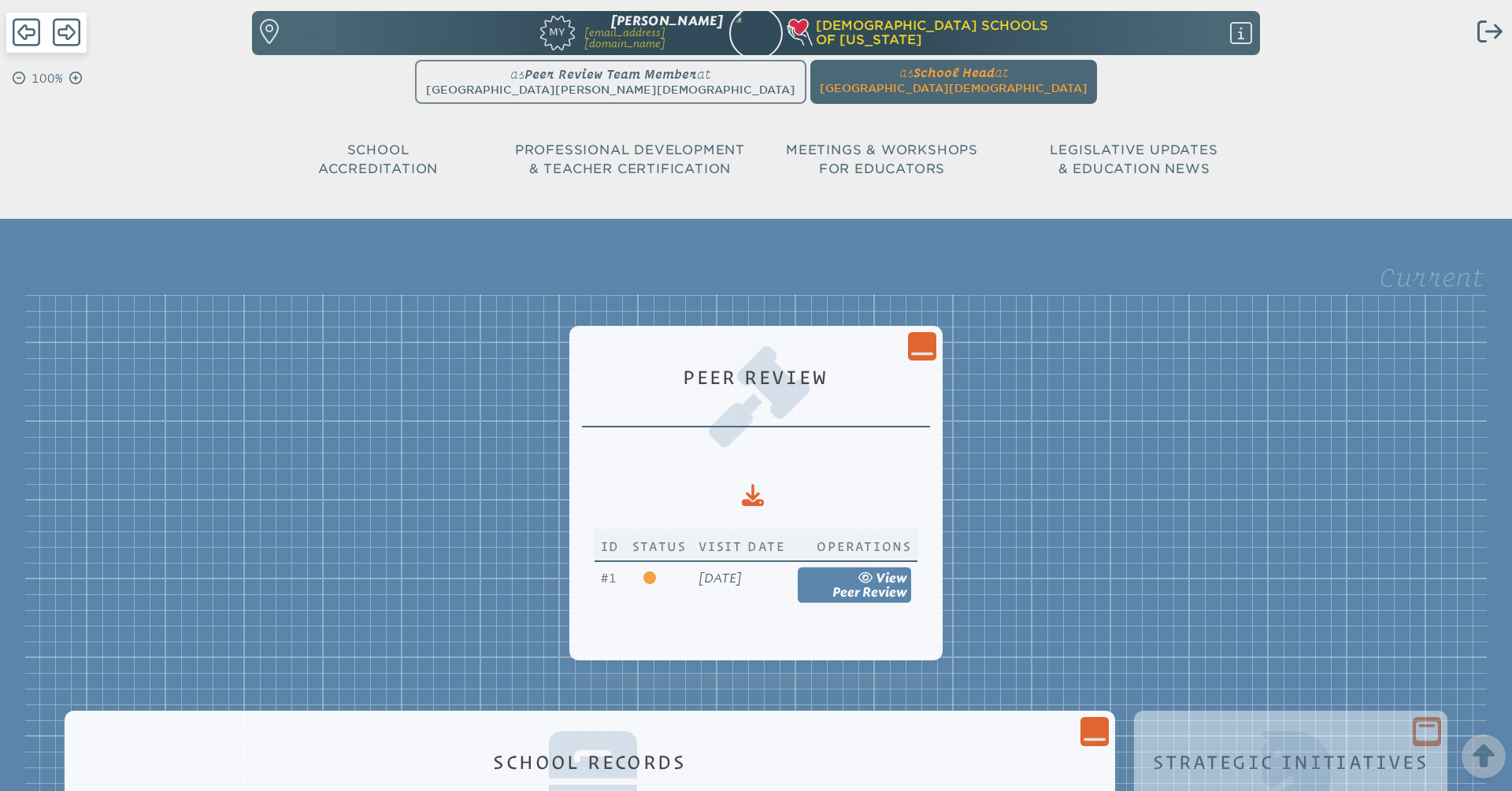
scroll to position [2101, 0]
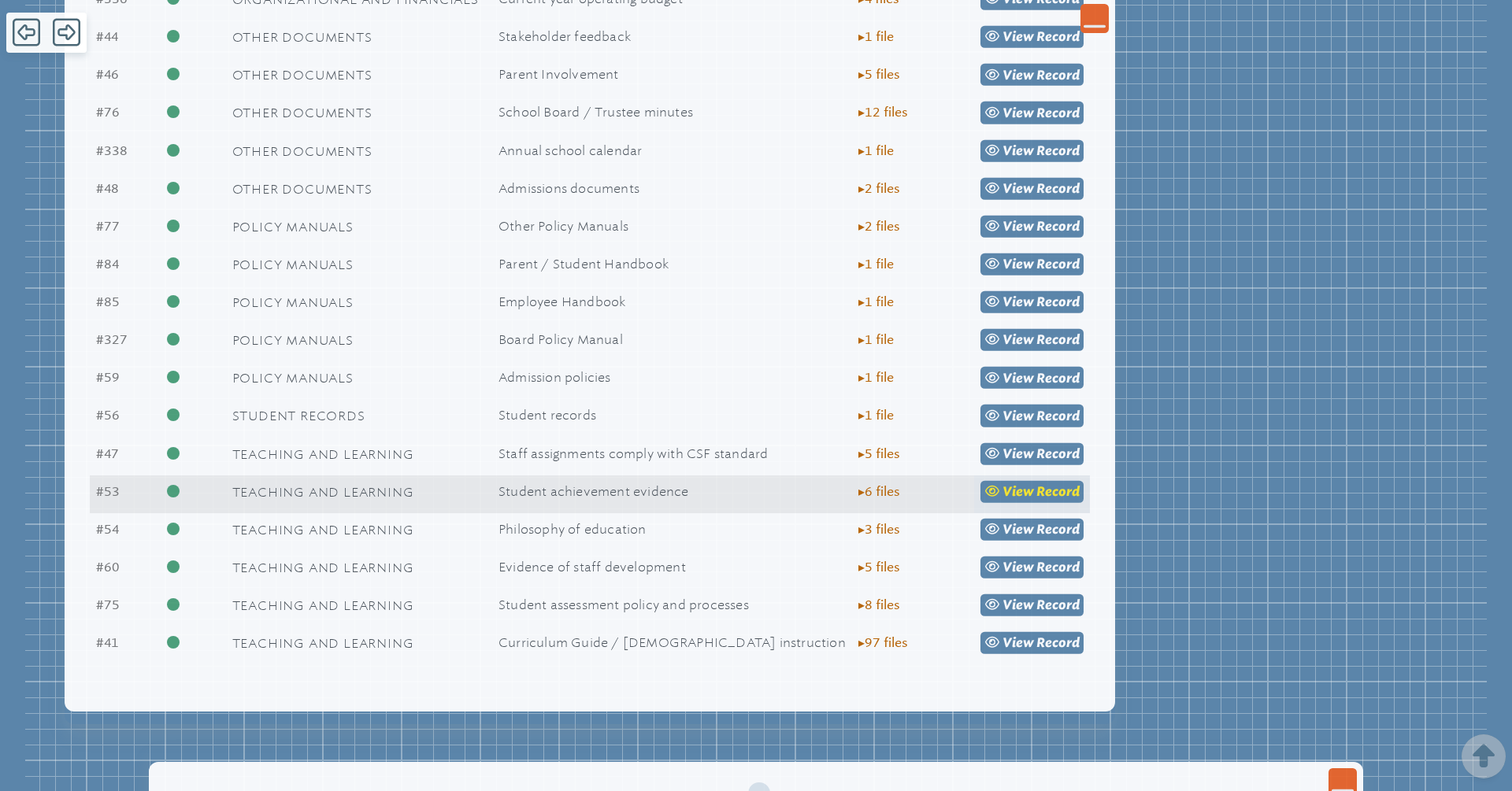
click at [1013, 488] on span "view" at bounding box center [1018, 491] width 32 height 15
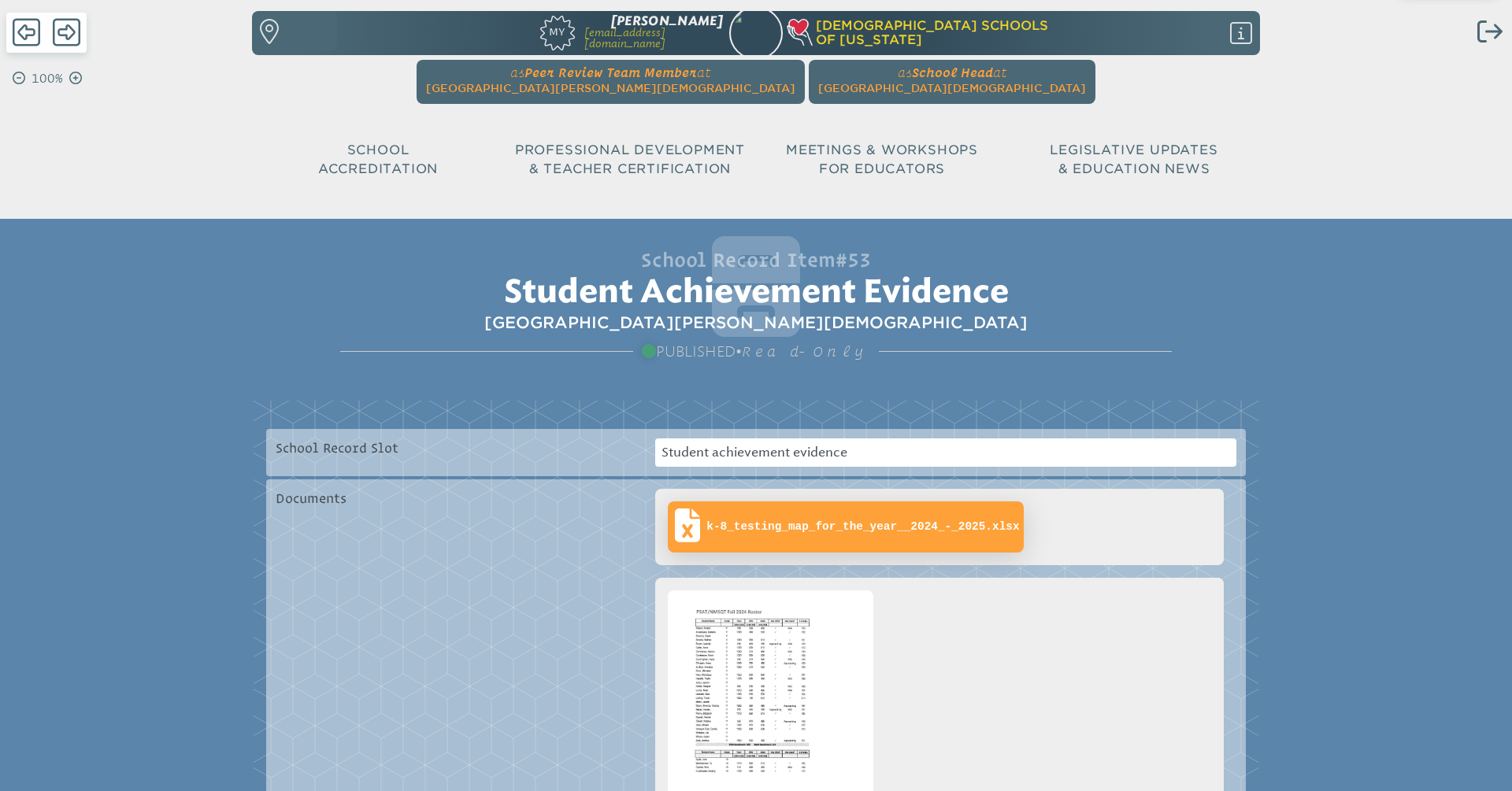
click at [974, 540] on span "k-8_testing_map_for_the_year__2024_-_2025.xlsx" at bounding box center [845, 526] width 347 height 43
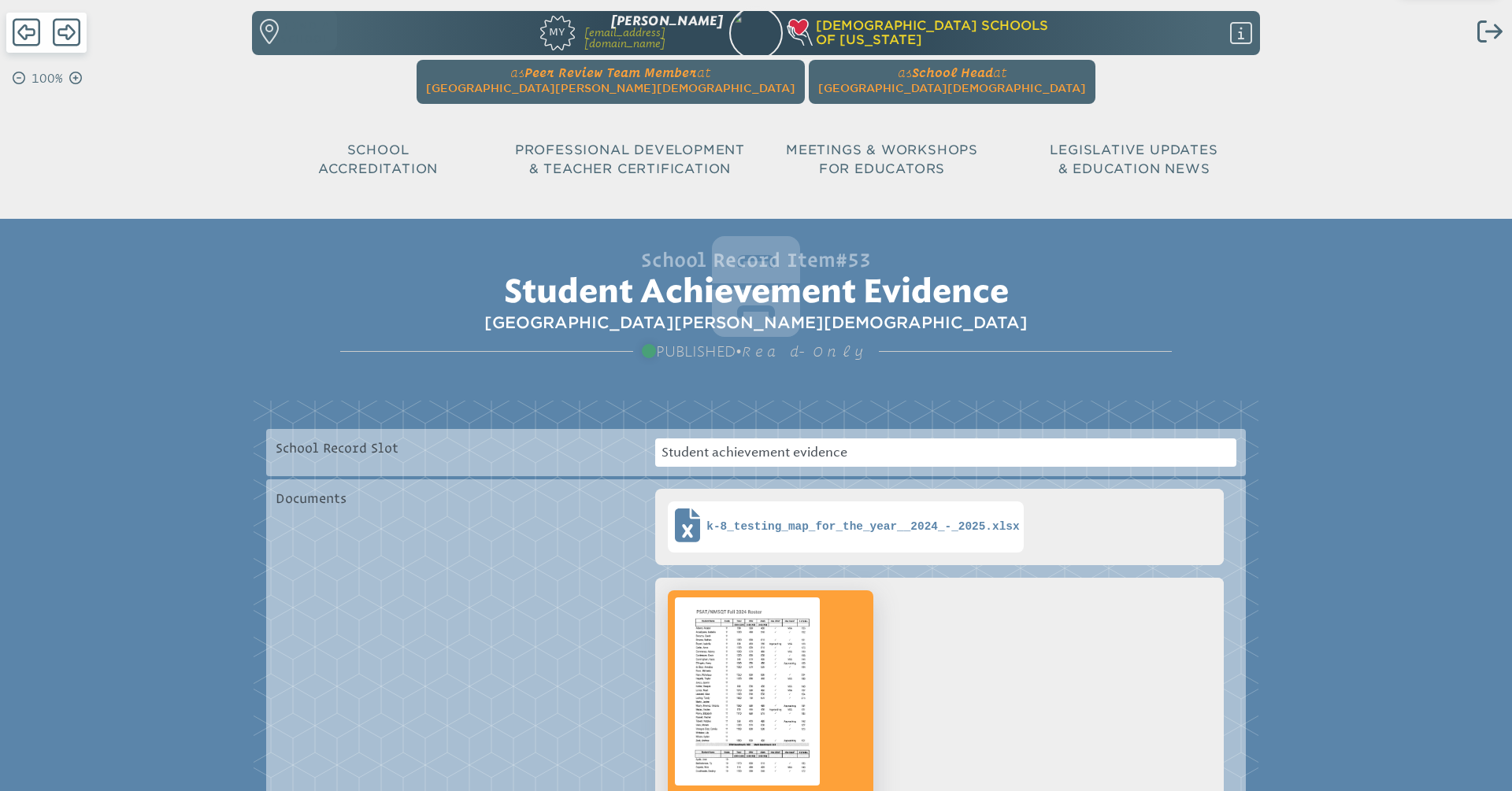
click at [805, 644] on img at bounding box center [747, 692] width 151 height 195
click at [755, 681] on img at bounding box center [747, 692] width 151 height 195
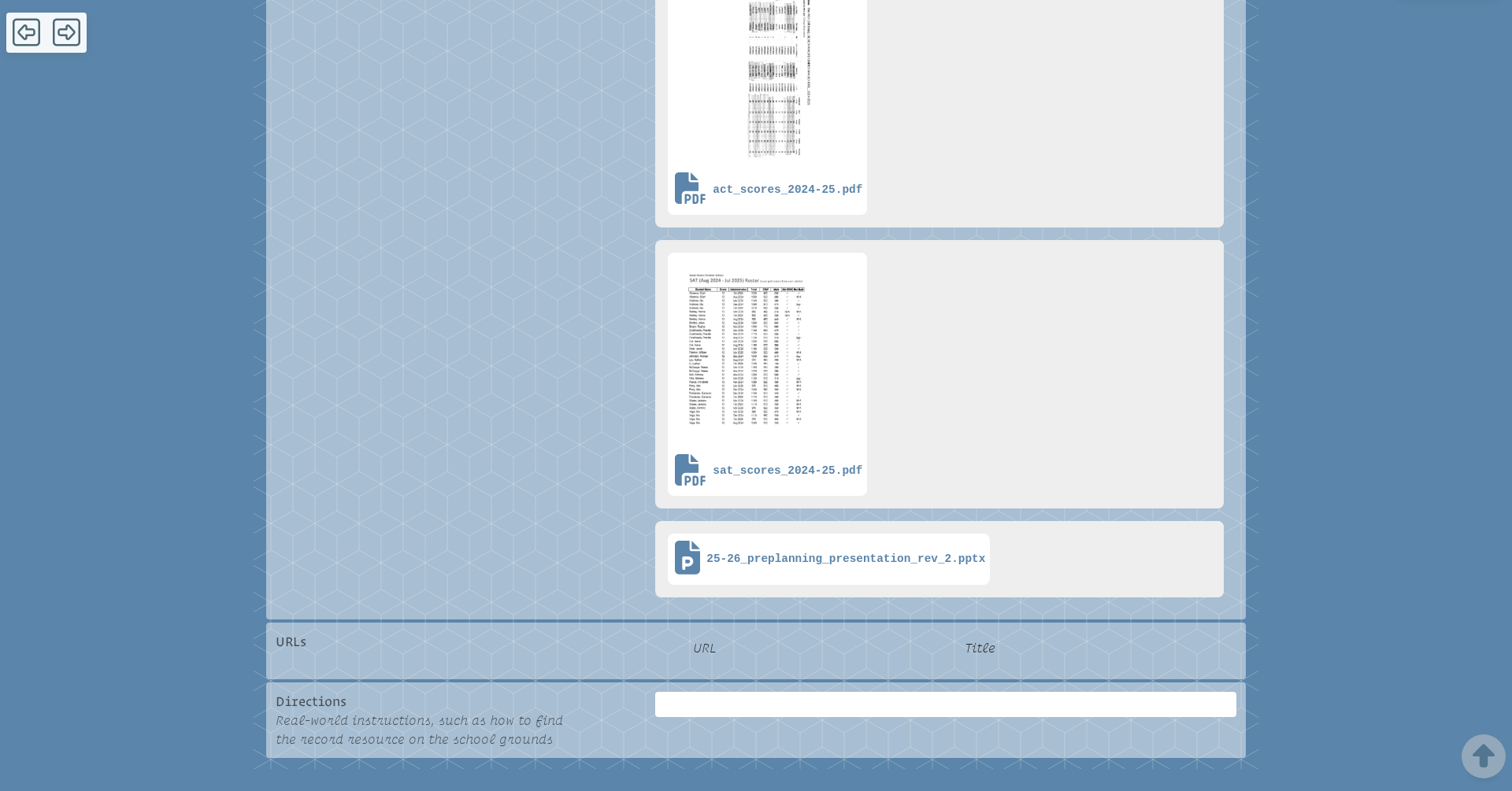
scroll to position [991, 0]
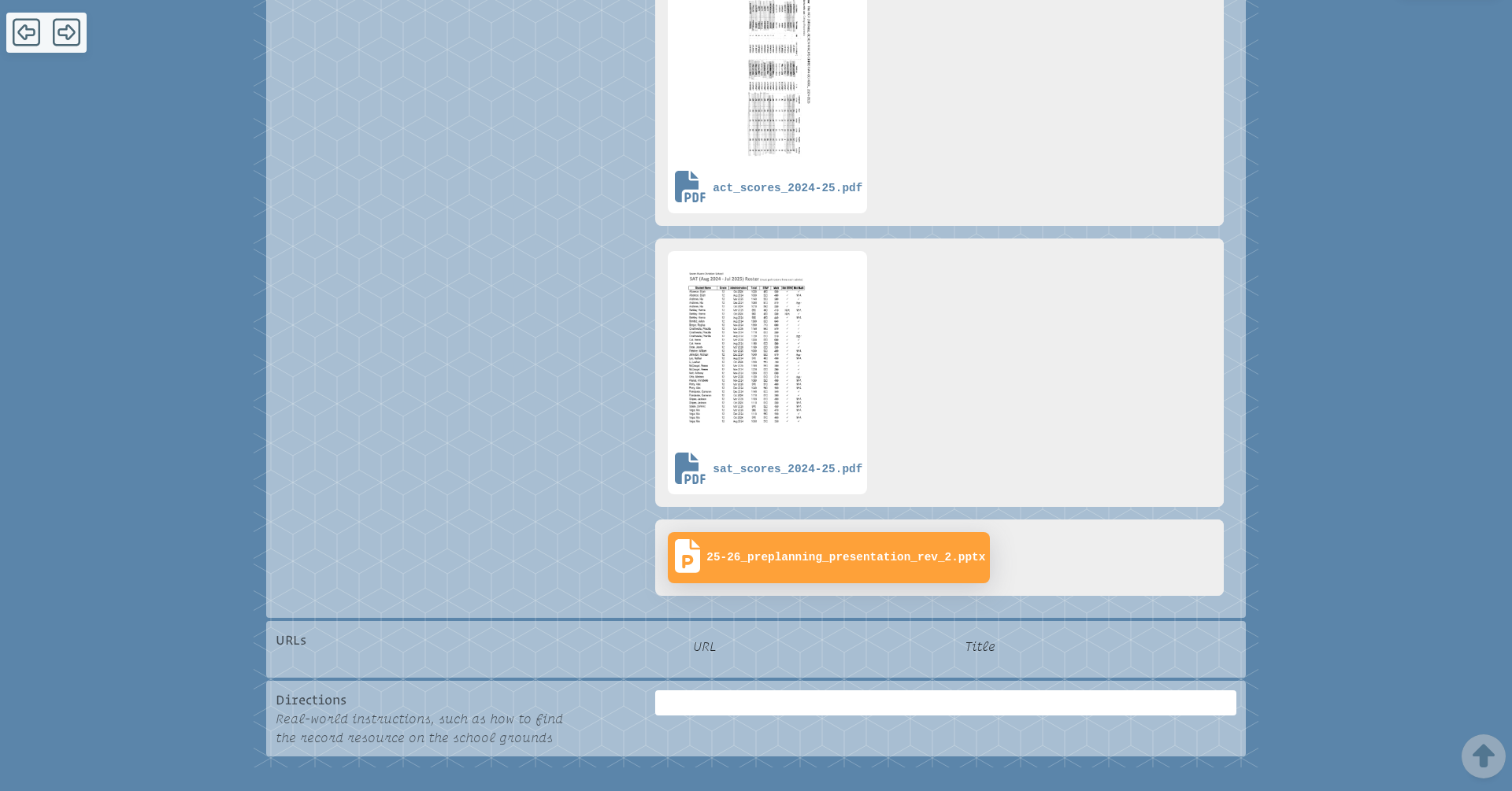
click at [917, 568] on span "25-26_preplanning_presentation_rev_2.pptx" at bounding box center [828, 557] width 313 height 43
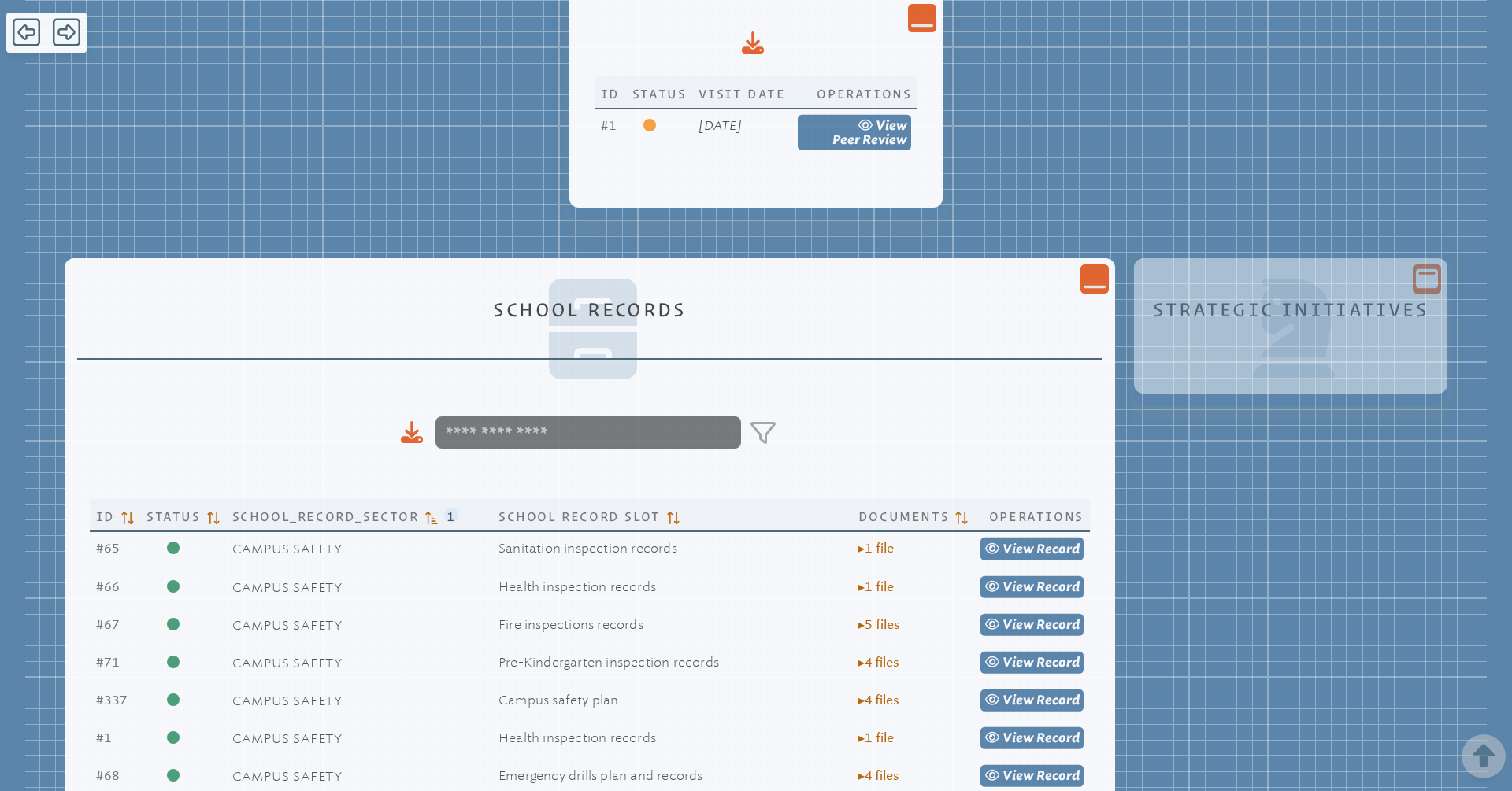
scroll to position [526, 0]
